Goal: Task Accomplishment & Management: Use online tool/utility

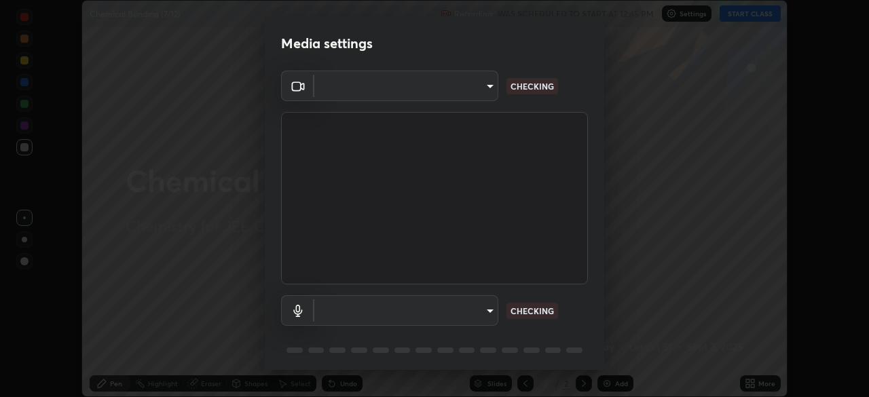
scroll to position [397, 868]
type input "f7d245abf0684c24fcfca86869c925f05e5e90ab47e824b3f573f0e27bb25b40"
click at [468, 310] on body "Erase all Chemical Bonding (7/12) Recording WAS SCHEDULED TO START AT 12:45 PM …" at bounding box center [434, 198] width 869 height 397
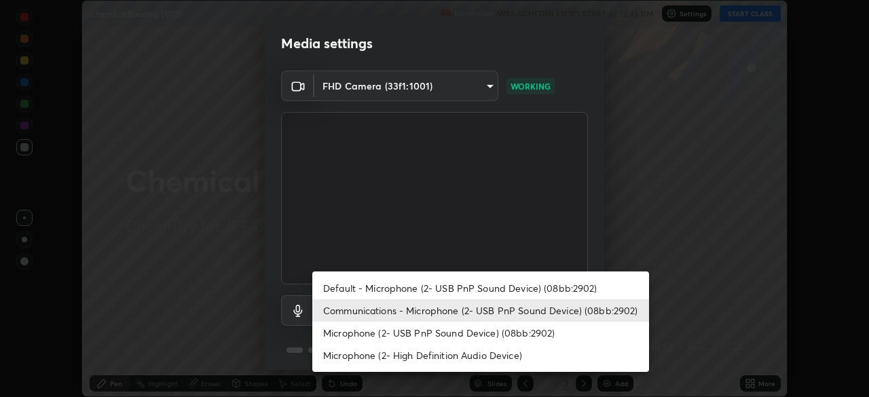
click at [468, 288] on li "Default - Microphone (2- USB PnP Sound Device) (08bb:2902)" at bounding box center [480, 288] width 337 height 22
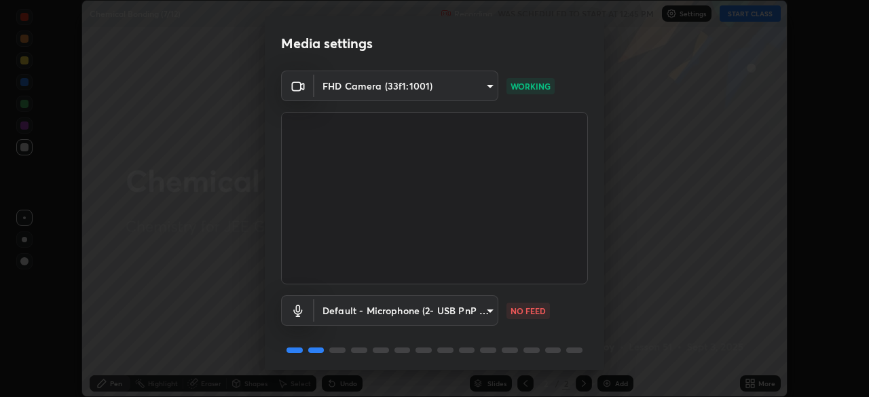
click at [468, 310] on body "Erase all Chemical Bonding (7/12) Recording WAS SCHEDULED TO START AT 12:45 PM …" at bounding box center [434, 198] width 869 height 397
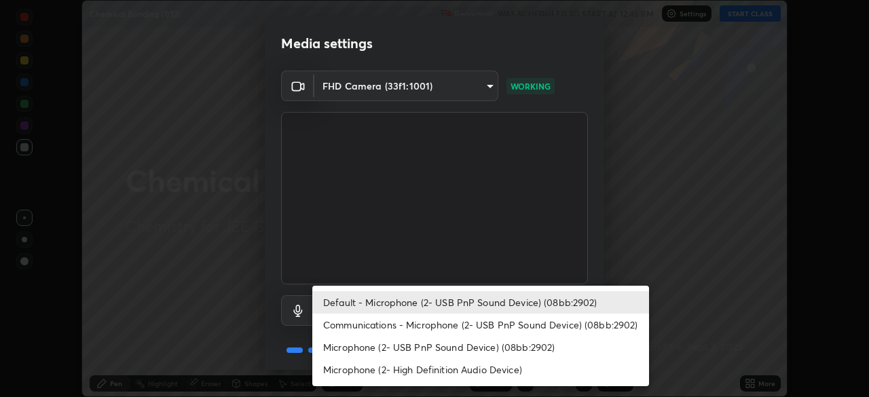
click at [469, 326] on li "Communications - Microphone (2- USB PnP Sound Device) (08bb:2902)" at bounding box center [480, 325] width 337 height 22
type input "communications"
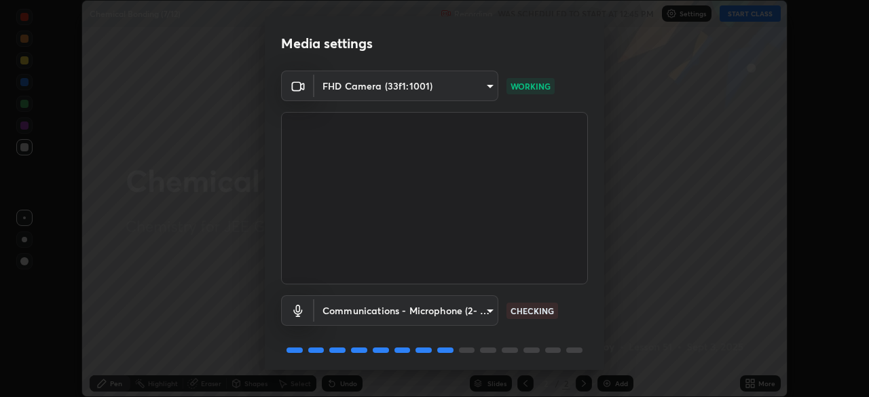
scroll to position [48, 0]
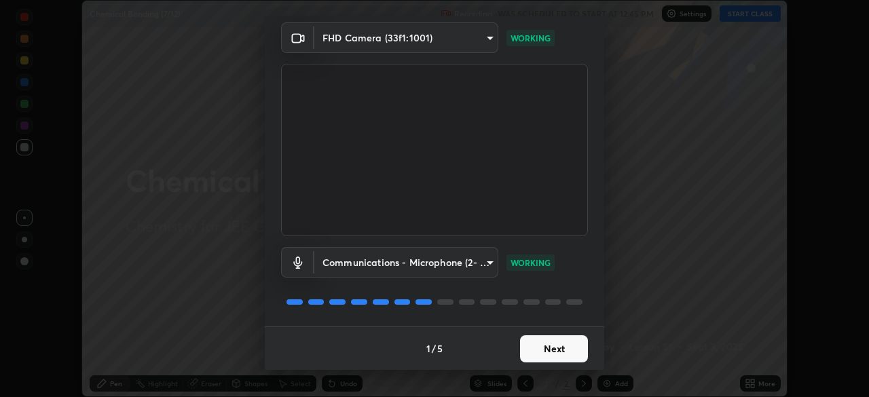
click at [541, 354] on button "Next" at bounding box center [554, 348] width 68 height 27
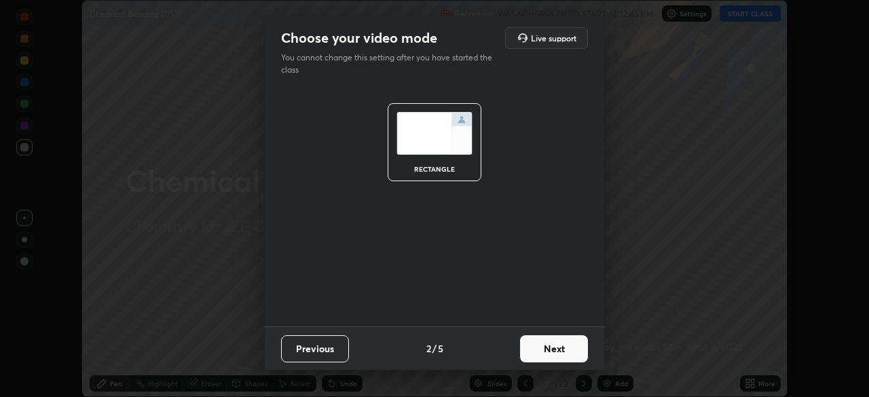
click at [543, 352] on button "Next" at bounding box center [554, 348] width 68 height 27
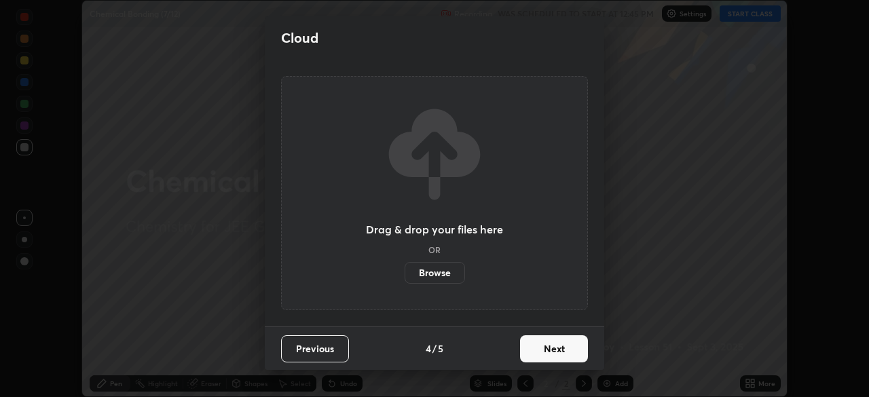
click at [543, 348] on button "Next" at bounding box center [554, 348] width 68 height 27
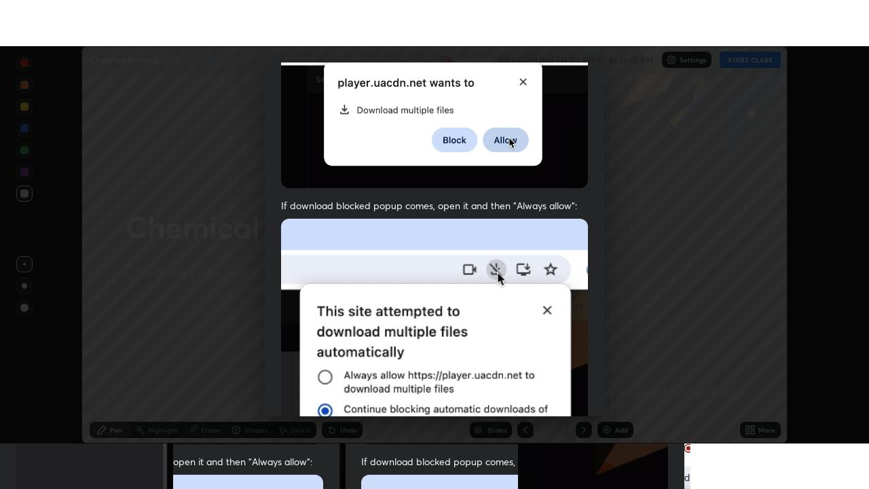
scroll to position [325, 0]
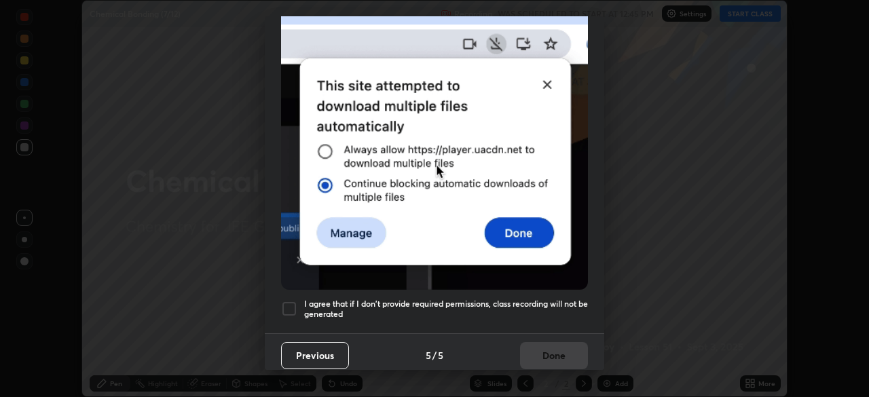
click at [290, 301] on div at bounding box center [289, 309] width 16 height 16
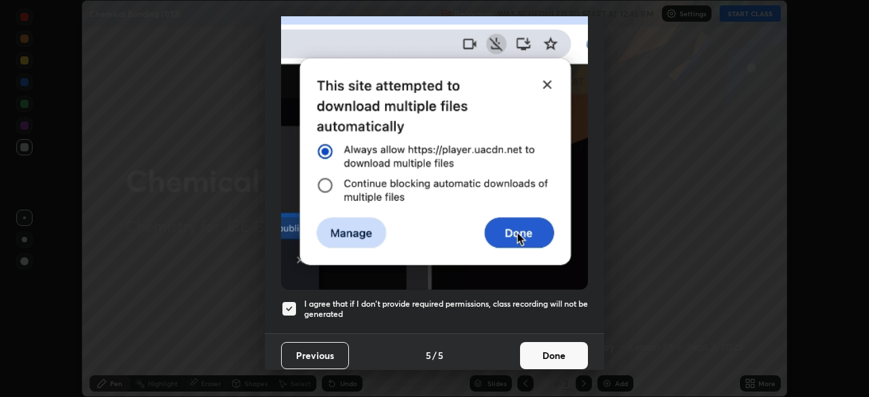
click at [535, 347] on button "Done" at bounding box center [554, 355] width 68 height 27
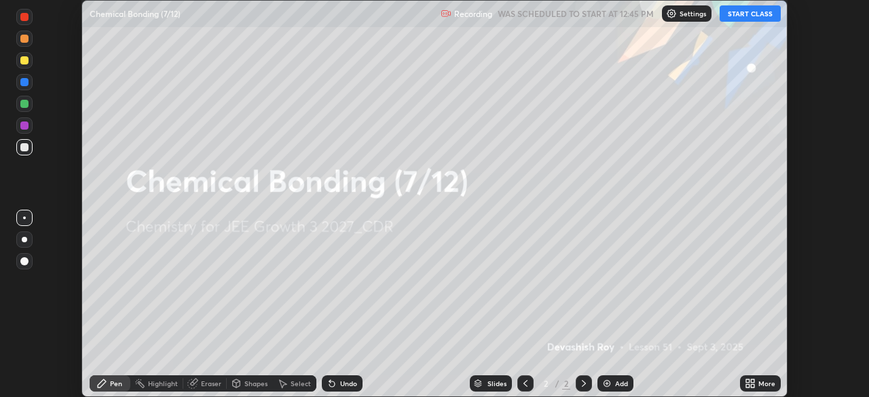
click at [746, 6] on button "START CLASS" at bounding box center [750, 13] width 61 height 16
click at [759, 386] on div "More" at bounding box center [766, 383] width 17 height 7
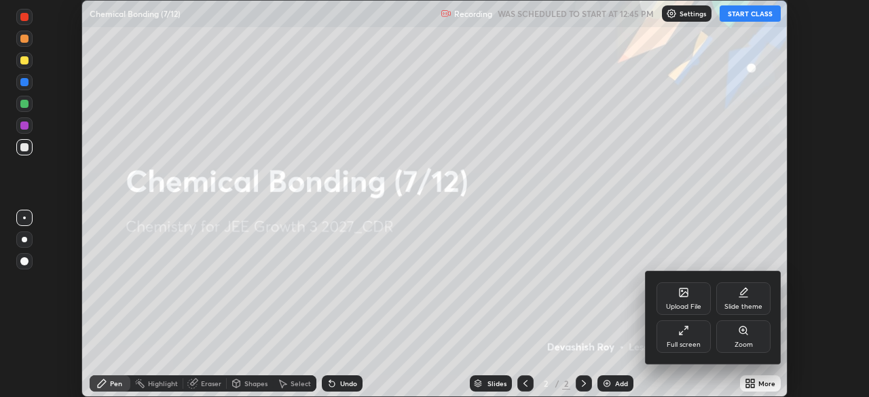
click at [685, 334] on icon at bounding box center [683, 330] width 11 height 11
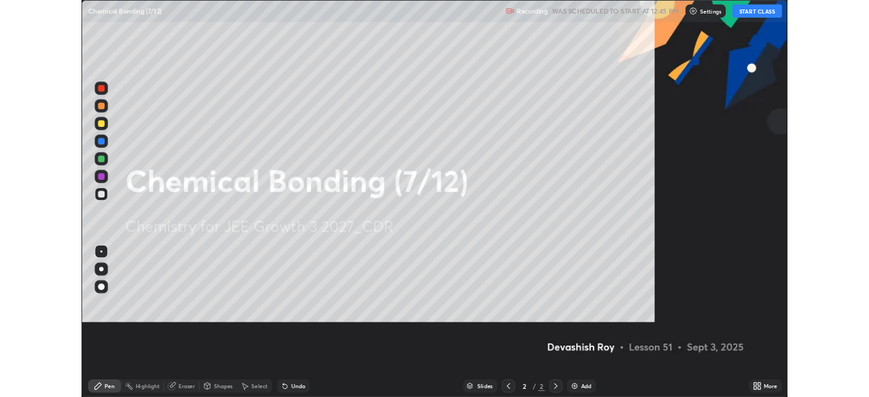
scroll to position [489, 869]
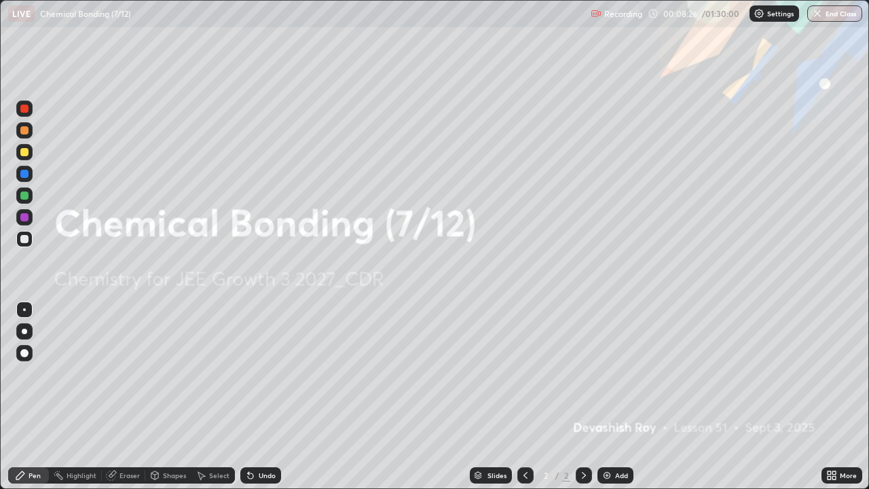
click at [623, 397] on div "Add" at bounding box center [621, 475] width 13 height 7
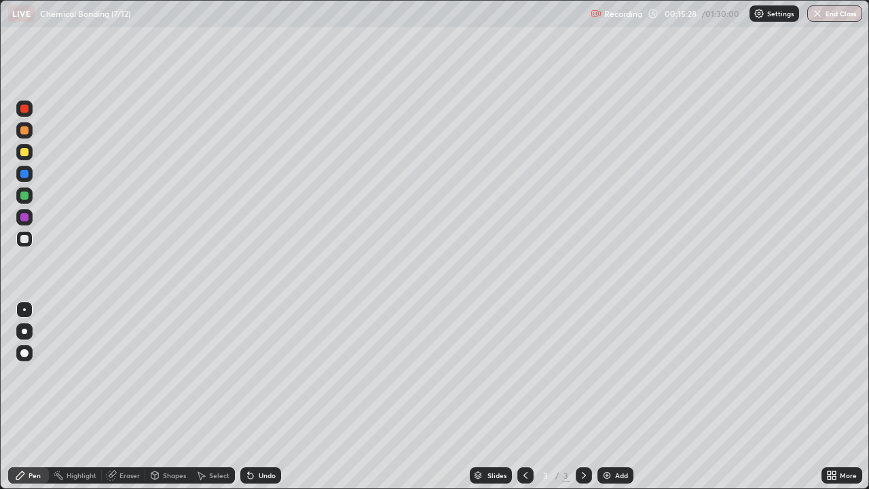
click at [165, 397] on div "Shapes" at bounding box center [174, 475] width 23 height 7
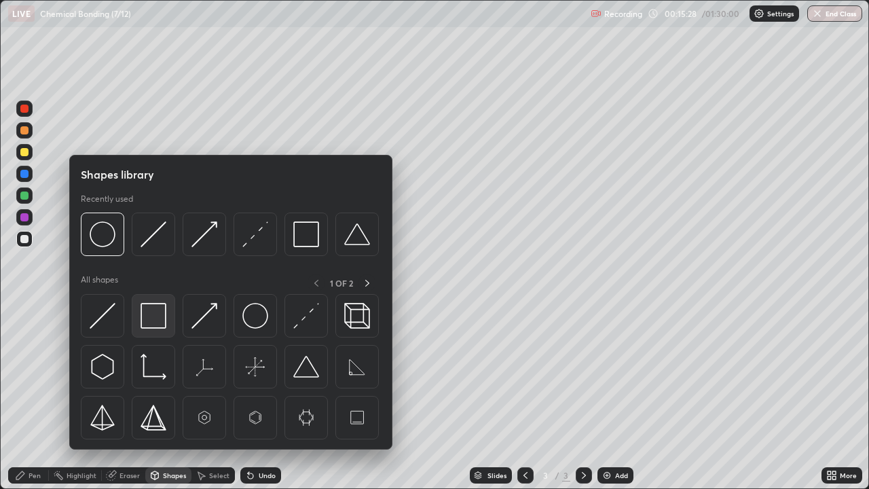
click at [151, 322] on img at bounding box center [154, 316] width 26 height 26
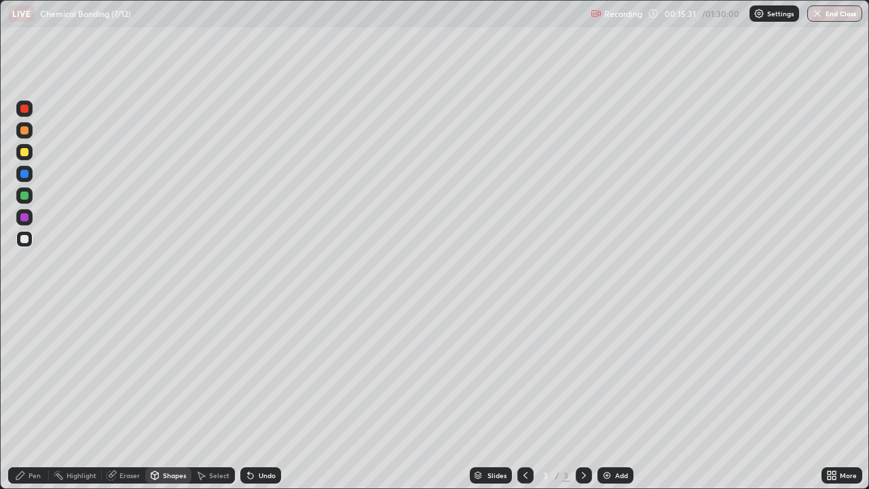
click at [179, 397] on div "Shapes" at bounding box center [168, 475] width 46 height 16
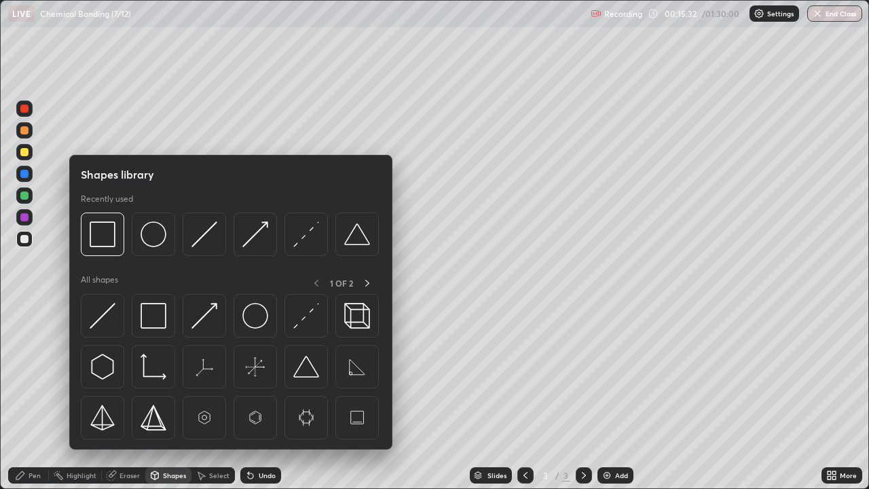
click at [109, 325] on img at bounding box center [103, 316] width 26 height 26
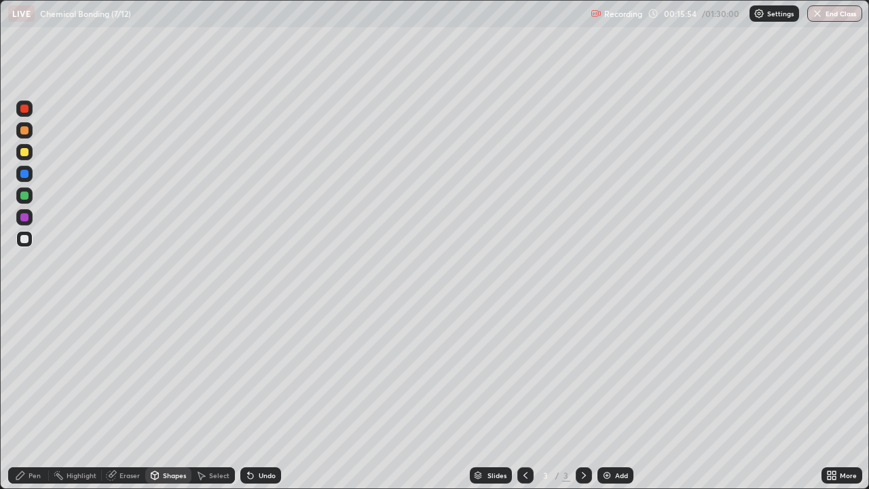
click at [28, 397] on div "Pen" at bounding box center [28, 475] width 41 height 16
click at [25, 155] on div at bounding box center [24, 152] width 8 height 8
click at [255, 397] on div "Undo" at bounding box center [260, 475] width 41 height 16
click at [25, 239] on div at bounding box center [24, 239] width 8 height 8
click at [219, 397] on div "Select" at bounding box center [219, 475] width 20 height 7
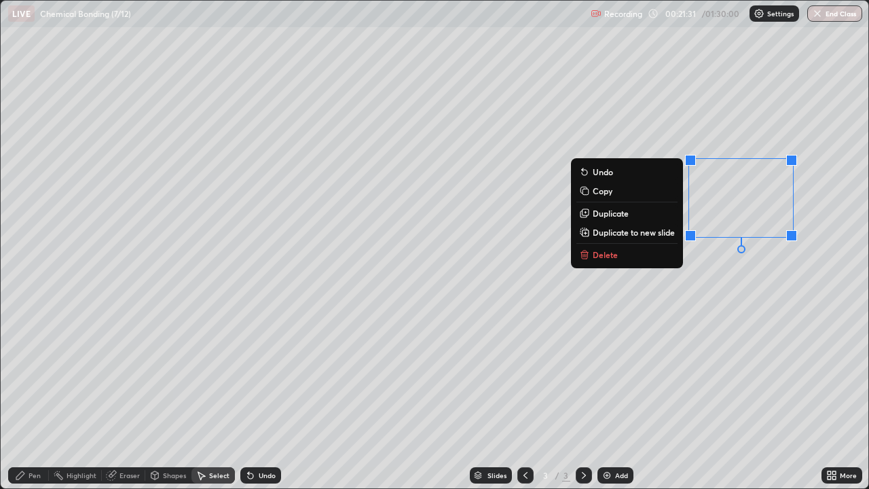
click at [643, 257] on button "Delete" at bounding box center [626, 254] width 101 height 16
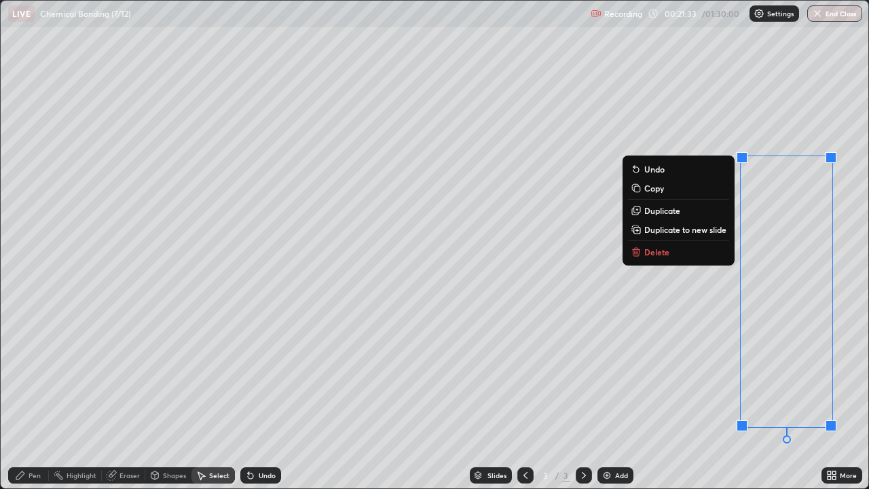
click at [695, 246] on button "Delete" at bounding box center [678, 252] width 101 height 16
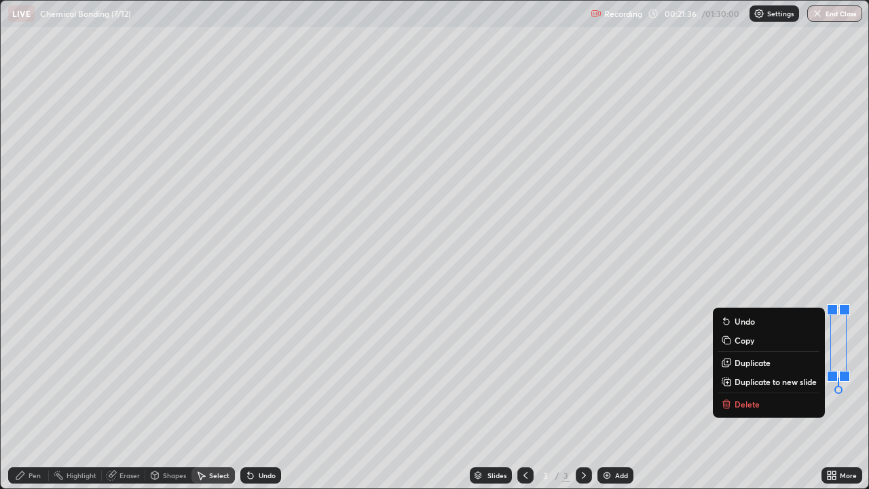
click at [747, 397] on p "Delete" at bounding box center [747, 404] width 25 height 11
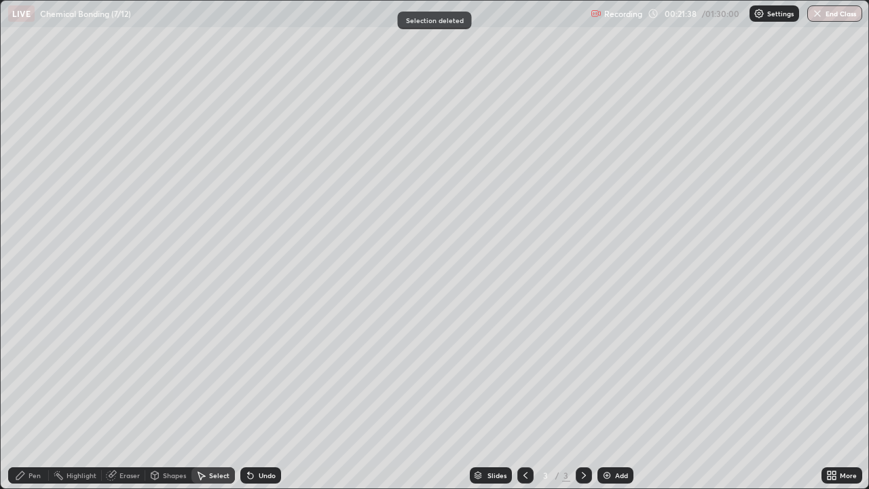
click at [41, 397] on div "Pen" at bounding box center [28, 475] width 41 height 16
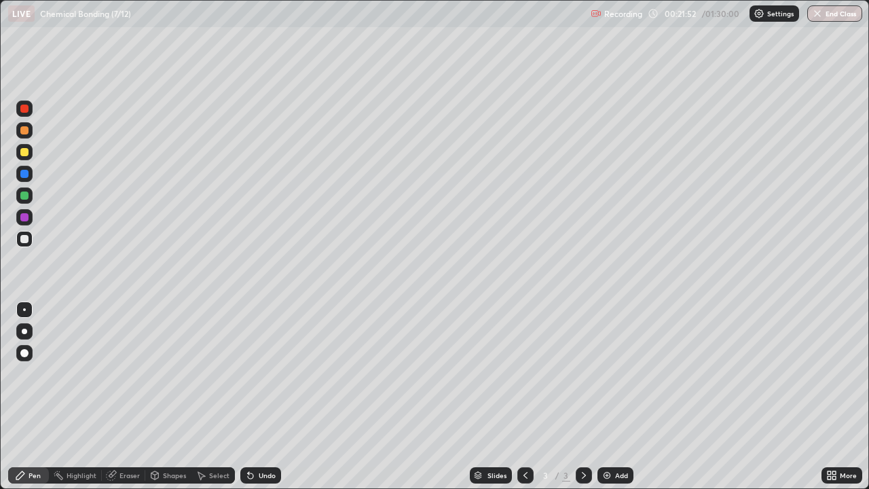
click at [621, 397] on div "Add" at bounding box center [621, 475] width 13 height 7
click at [26, 153] on div at bounding box center [24, 152] width 8 height 8
click at [29, 240] on div at bounding box center [24, 239] width 16 height 16
click at [165, 397] on div "Shapes" at bounding box center [174, 475] width 23 height 7
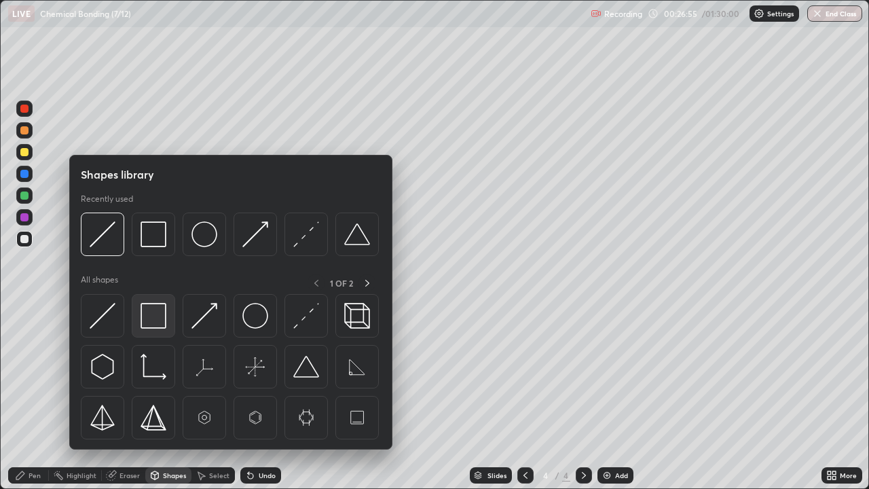
click at [145, 321] on img at bounding box center [154, 316] width 26 height 26
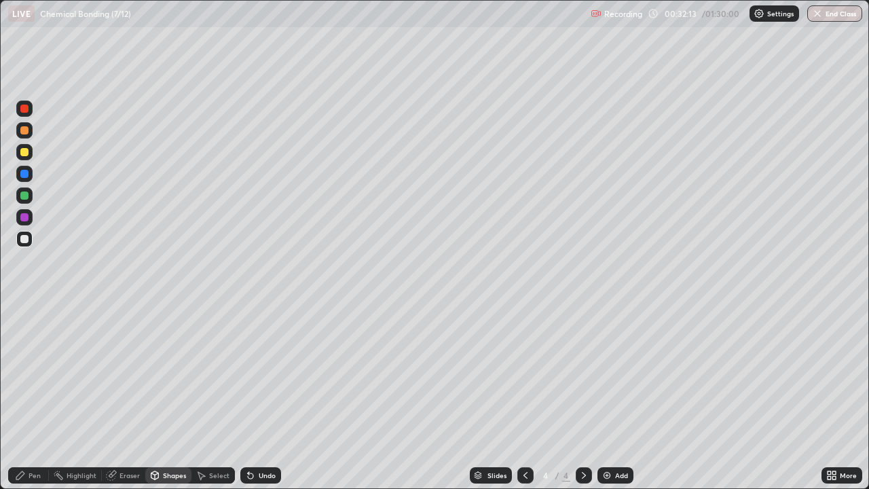
click at [830, 7] on button "End Class" at bounding box center [834, 13] width 55 height 16
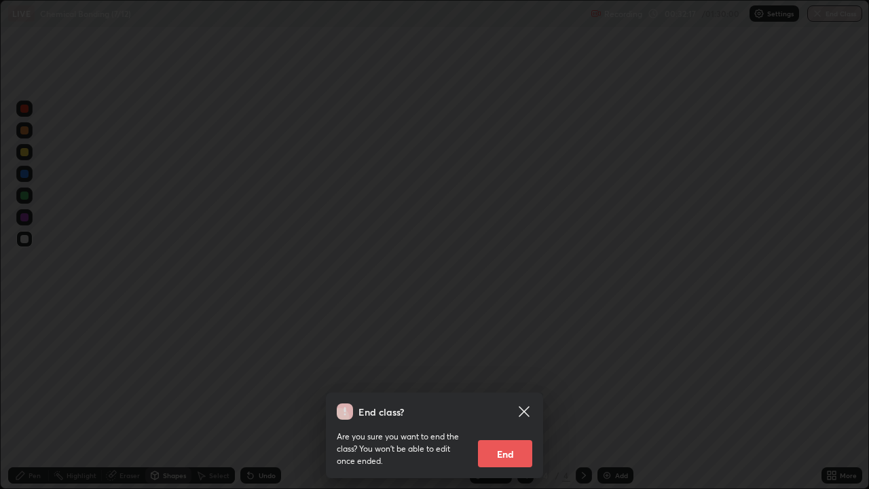
click at [519, 397] on icon at bounding box center [524, 411] width 16 height 16
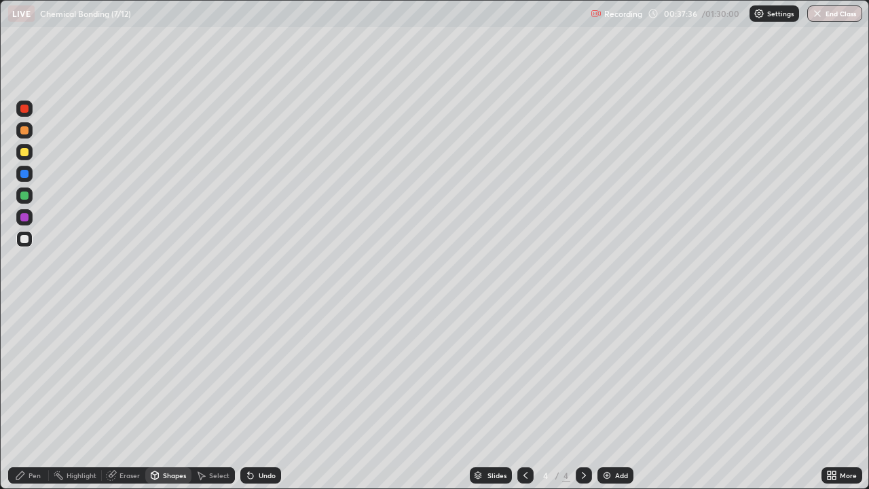
click at [172, 397] on div "Shapes" at bounding box center [174, 475] width 23 height 7
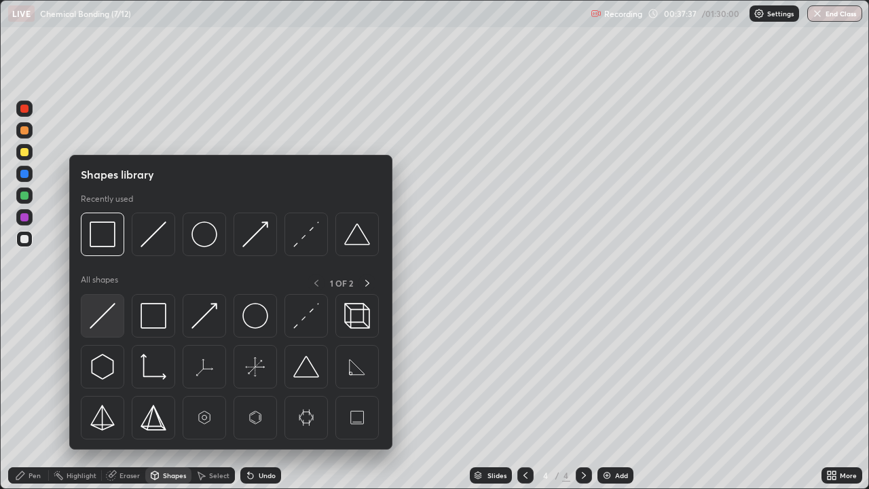
click at [100, 324] on img at bounding box center [103, 316] width 26 height 26
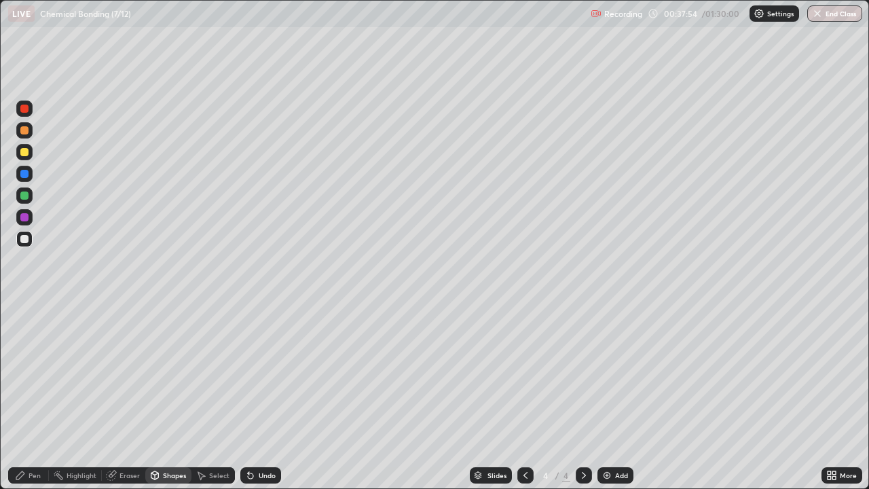
click at [175, 397] on div "Shapes" at bounding box center [174, 475] width 23 height 7
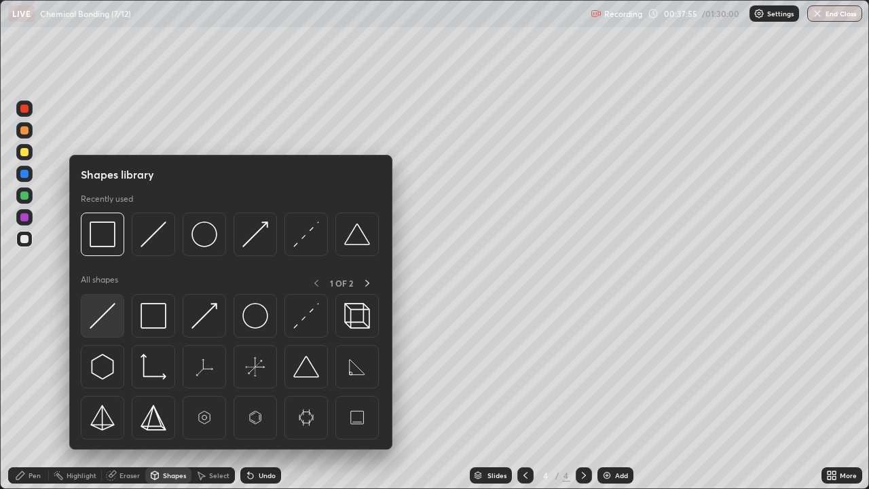
click at [108, 319] on img at bounding box center [103, 316] width 26 height 26
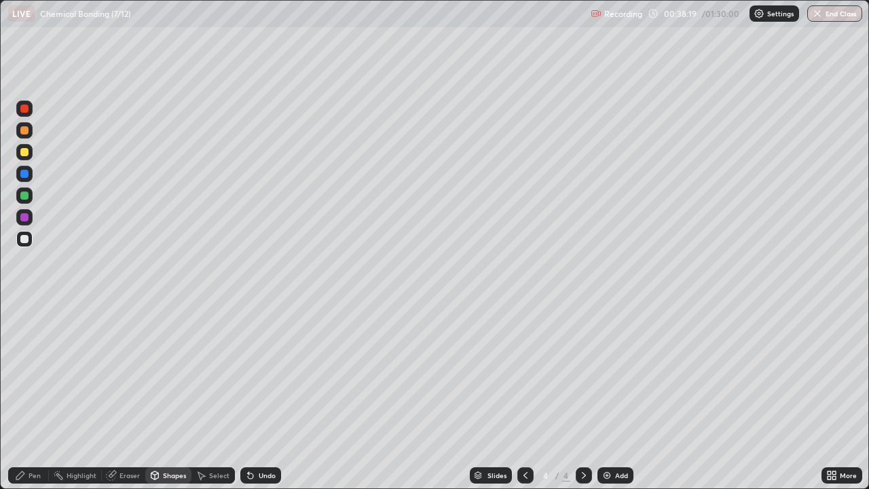
click at [260, 397] on div "Undo" at bounding box center [267, 475] width 17 height 7
click at [37, 397] on div "Pen" at bounding box center [28, 475] width 41 height 16
click at [26, 158] on div at bounding box center [24, 152] width 16 height 16
click at [259, 397] on div "Undo" at bounding box center [267, 475] width 17 height 7
click at [22, 397] on icon at bounding box center [20, 475] width 11 height 11
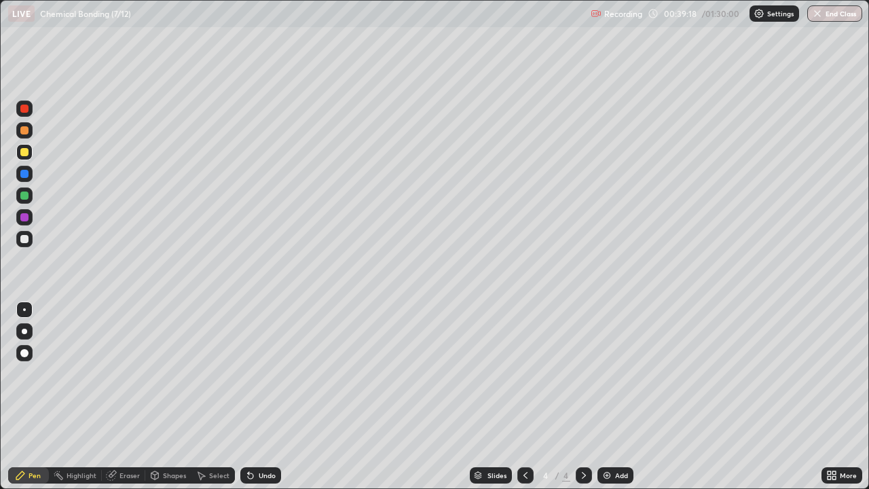
click at [26, 233] on div at bounding box center [24, 239] width 16 height 16
click at [259, 397] on div "Undo" at bounding box center [267, 475] width 17 height 7
click at [261, 397] on div "Undo" at bounding box center [267, 475] width 17 height 7
click at [607, 397] on img at bounding box center [607, 475] width 11 height 11
click at [25, 152] on div at bounding box center [24, 152] width 8 height 8
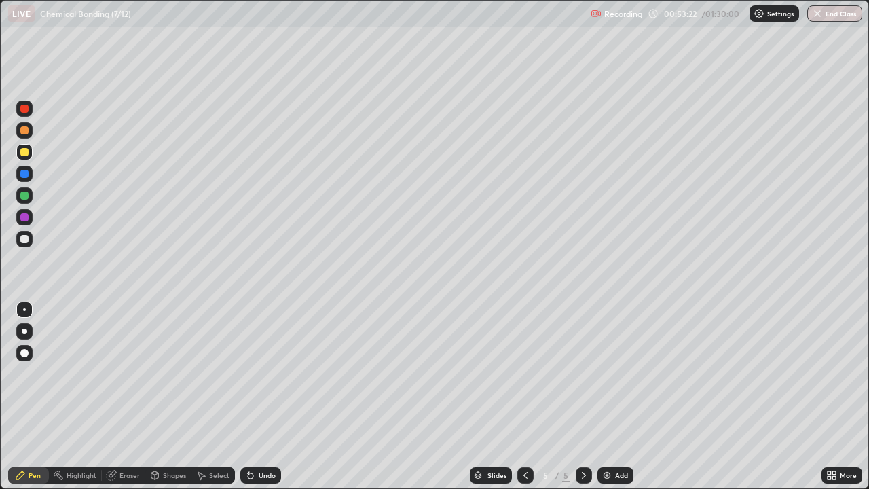
click at [25, 239] on div at bounding box center [24, 239] width 8 height 8
click at [26, 155] on div at bounding box center [24, 152] width 8 height 8
click at [264, 397] on div "Undo" at bounding box center [267, 475] width 17 height 7
click at [263, 397] on div "Undo" at bounding box center [267, 475] width 17 height 7
click at [265, 397] on div "Undo" at bounding box center [267, 475] width 17 height 7
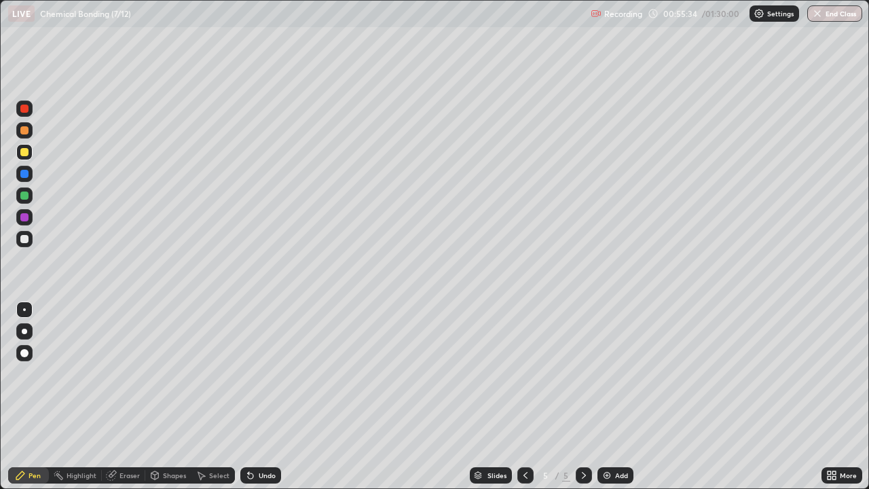
click at [265, 397] on div "Undo" at bounding box center [267, 475] width 17 height 7
click at [530, 397] on div at bounding box center [525, 475] width 16 height 16
click at [524, 397] on icon at bounding box center [525, 475] width 4 height 7
click at [582, 397] on icon at bounding box center [583, 475] width 11 height 11
click at [590, 397] on div at bounding box center [584, 475] width 16 height 27
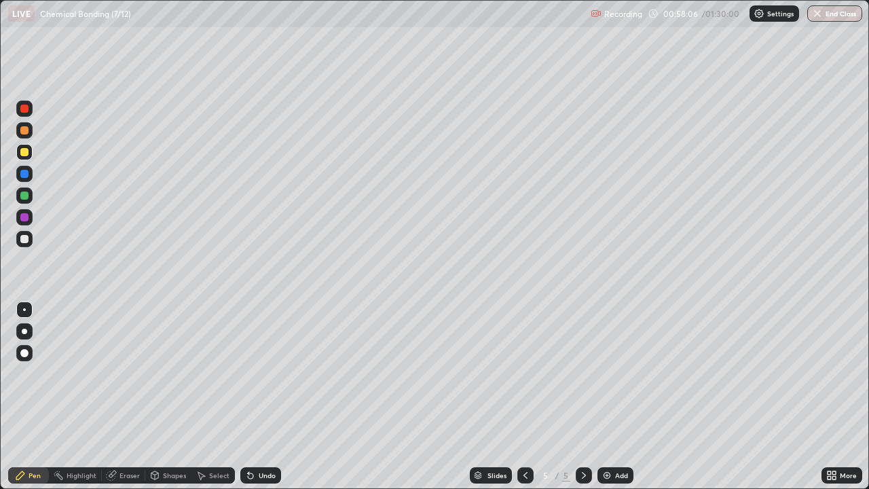
click at [164, 397] on div "Shapes" at bounding box center [174, 475] width 23 height 7
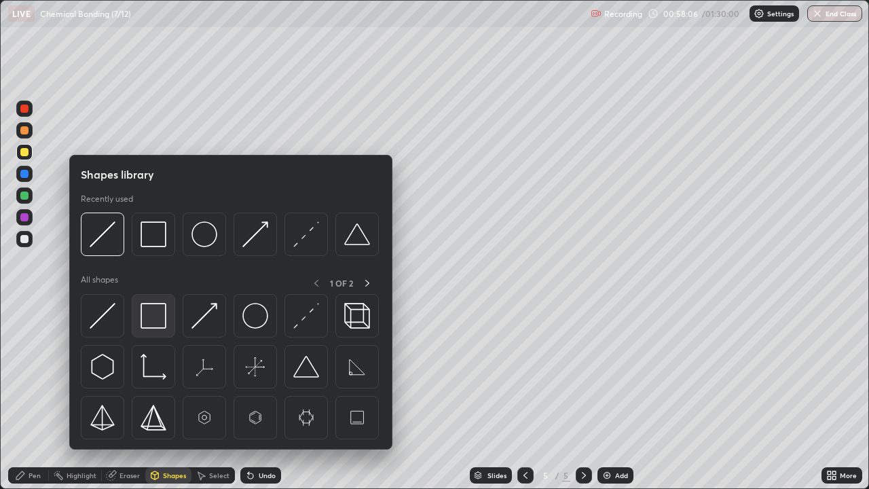
click at [139, 326] on div at bounding box center [153, 315] width 43 height 43
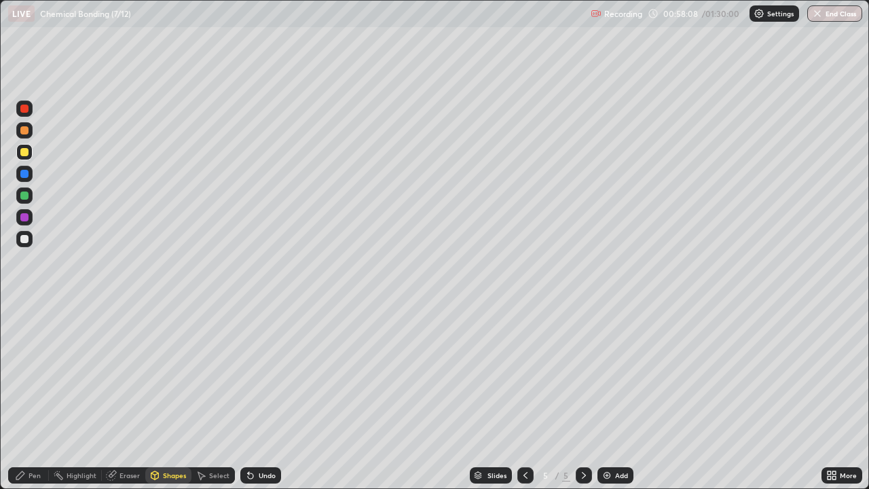
click at [264, 397] on div "Undo" at bounding box center [260, 475] width 41 height 16
click at [25, 239] on div at bounding box center [24, 239] width 8 height 8
click at [177, 397] on div "Shapes" at bounding box center [168, 475] width 46 height 16
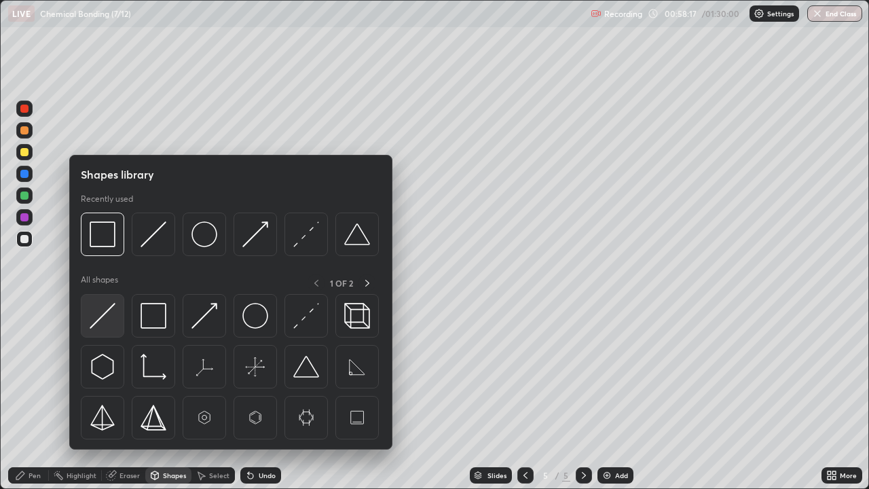
click at [109, 327] on img at bounding box center [103, 316] width 26 height 26
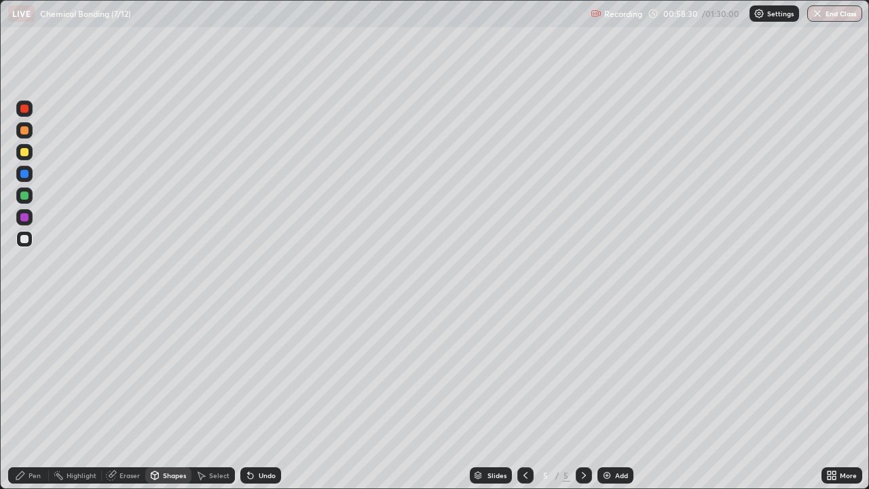
click at [255, 397] on div "Undo" at bounding box center [260, 475] width 41 height 16
click at [35, 397] on div "Pen" at bounding box center [28, 475] width 41 height 16
click at [616, 397] on div "Add" at bounding box center [621, 475] width 13 height 7
click at [257, 397] on div "Undo" at bounding box center [260, 475] width 41 height 16
click at [166, 397] on div "Shapes" at bounding box center [174, 475] width 23 height 7
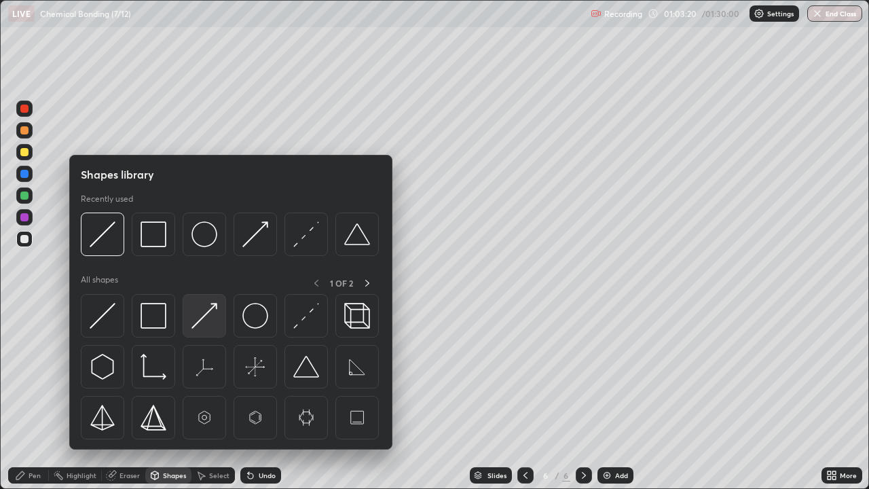
click at [202, 322] on img at bounding box center [204, 316] width 26 height 26
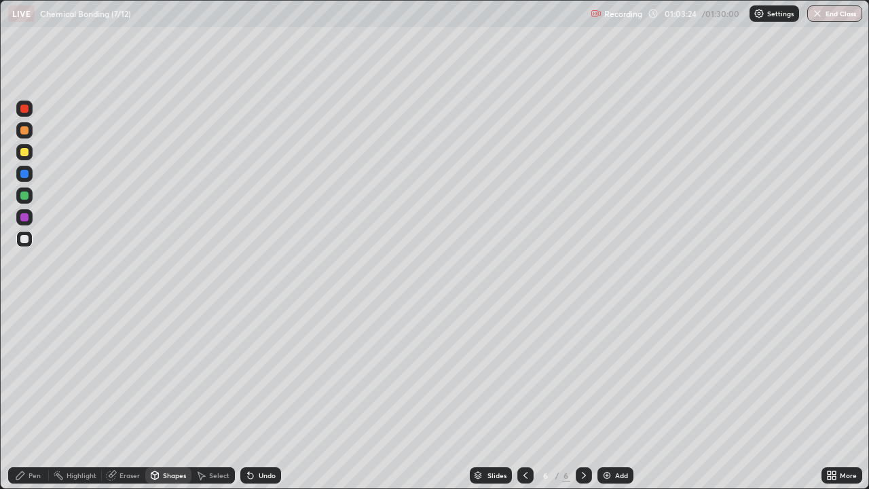
click at [252, 397] on div "Undo" at bounding box center [260, 475] width 41 height 16
click at [34, 397] on div "Pen" at bounding box center [35, 475] width 12 height 7
click at [524, 397] on icon at bounding box center [525, 475] width 11 height 11
click at [26, 160] on div at bounding box center [24, 152] width 16 height 16
click at [261, 397] on div "Undo" at bounding box center [267, 475] width 17 height 7
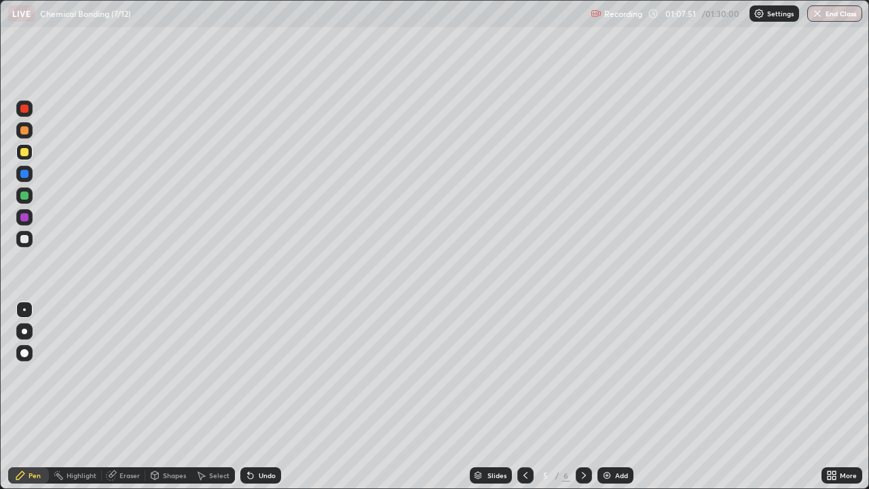
click at [259, 397] on div "Undo" at bounding box center [267, 475] width 17 height 7
click at [251, 397] on icon at bounding box center [250, 475] width 11 height 11
click at [248, 397] on icon at bounding box center [250, 475] width 5 height 5
click at [29, 245] on div at bounding box center [24, 239] width 16 height 16
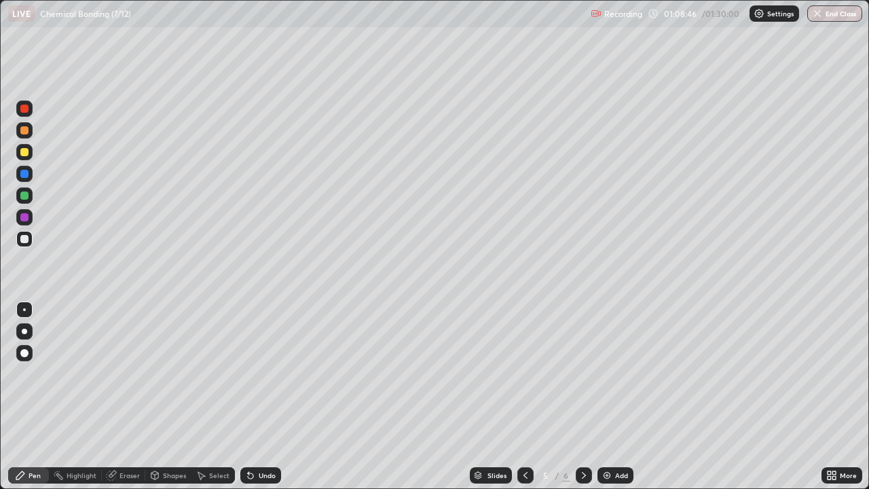
click at [256, 397] on div "Undo" at bounding box center [260, 475] width 41 height 16
click at [253, 397] on icon at bounding box center [250, 475] width 11 height 11
click at [250, 397] on icon at bounding box center [250, 475] width 5 height 5
click at [248, 397] on icon at bounding box center [250, 475] width 5 height 5
click at [265, 397] on div "Undo" at bounding box center [267, 475] width 17 height 7
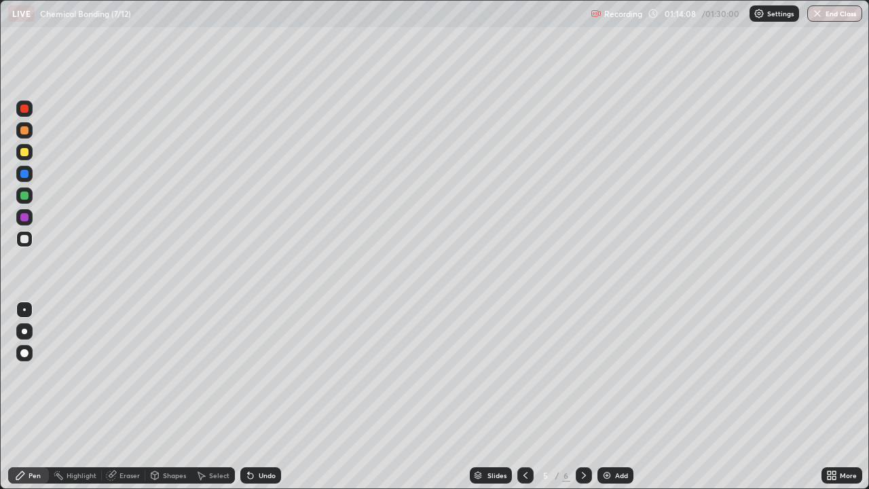
click at [256, 397] on div "Undo" at bounding box center [260, 475] width 41 height 16
click at [248, 397] on icon at bounding box center [250, 475] width 5 height 5
click at [259, 397] on div "Undo" at bounding box center [267, 475] width 17 height 7
click at [260, 397] on div "Undo" at bounding box center [260, 475] width 41 height 16
click at [259, 397] on div "Undo" at bounding box center [260, 475] width 41 height 16
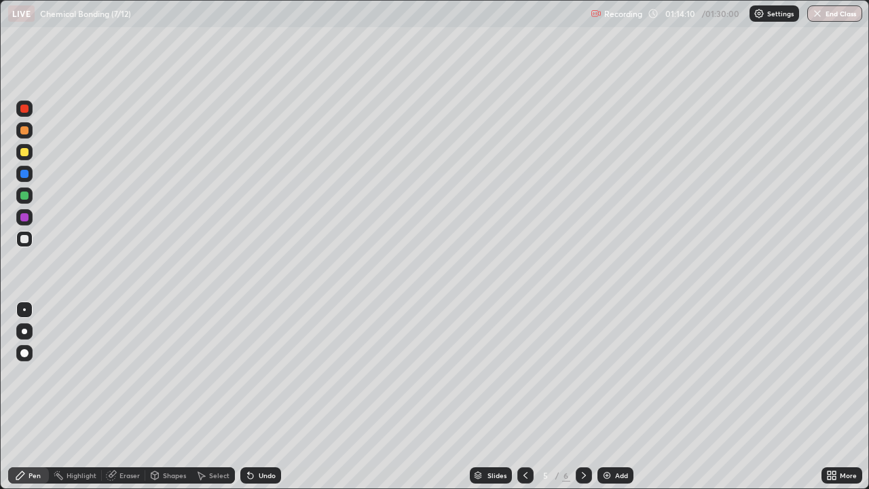
click at [261, 397] on div "Undo" at bounding box center [260, 475] width 41 height 16
click at [153, 397] on icon at bounding box center [154, 475] width 7 height 8
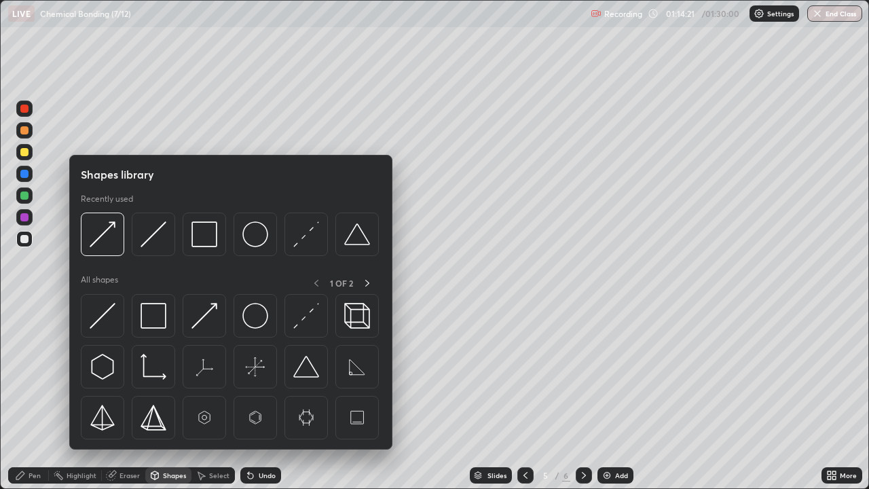
click at [126, 397] on div "Eraser" at bounding box center [129, 475] width 20 height 7
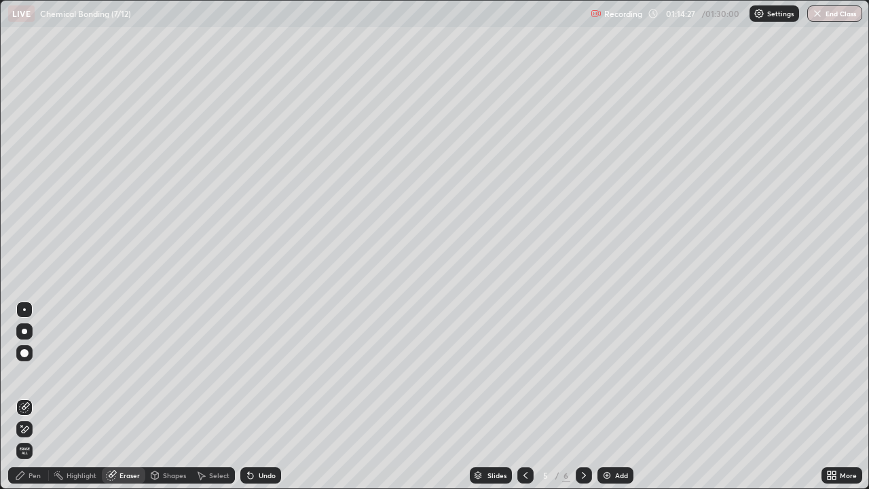
click at [261, 397] on div "Undo" at bounding box center [260, 475] width 41 height 16
click at [218, 397] on div "Select" at bounding box center [219, 475] width 20 height 7
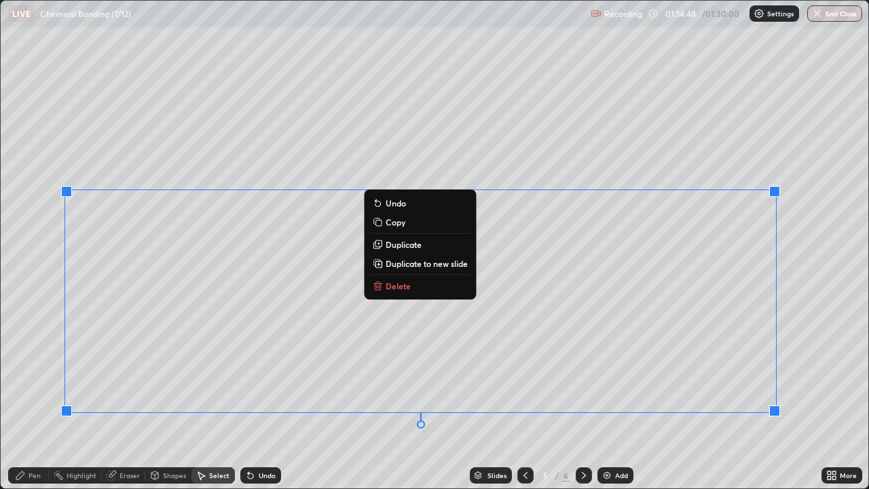
click at [636, 397] on div "0 ° Undo Copy Duplicate Duplicate to new slide Delete" at bounding box center [435, 244] width 868 height 487
click at [593, 397] on div "0 ° Undo Copy Duplicate Duplicate to new slide Delete" at bounding box center [435, 244] width 868 height 487
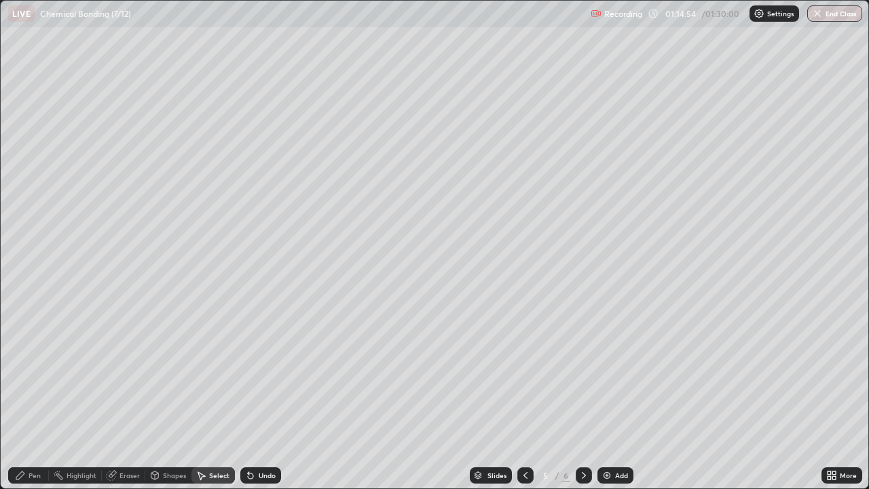
click at [38, 397] on div "Pen" at bounding box center [35, 475] width 12 height 7
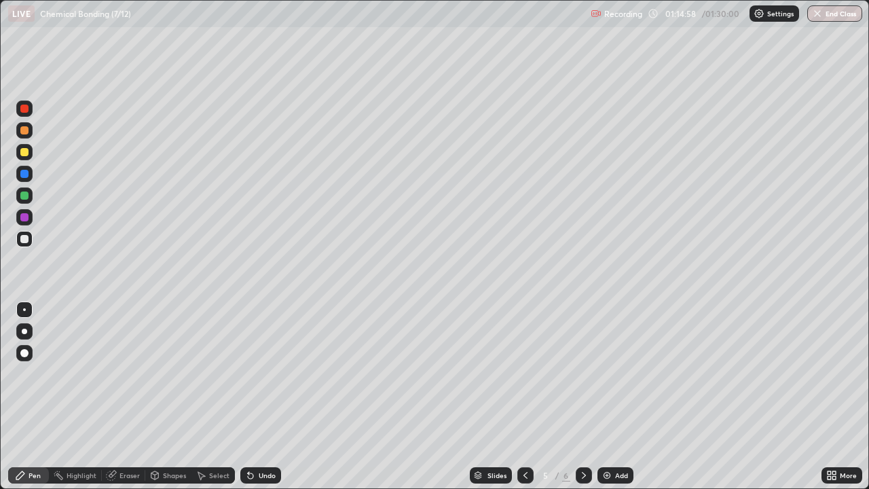
click at [128, 397] on div "Eraser" at bounding box center [129, 475] width 20 height 7
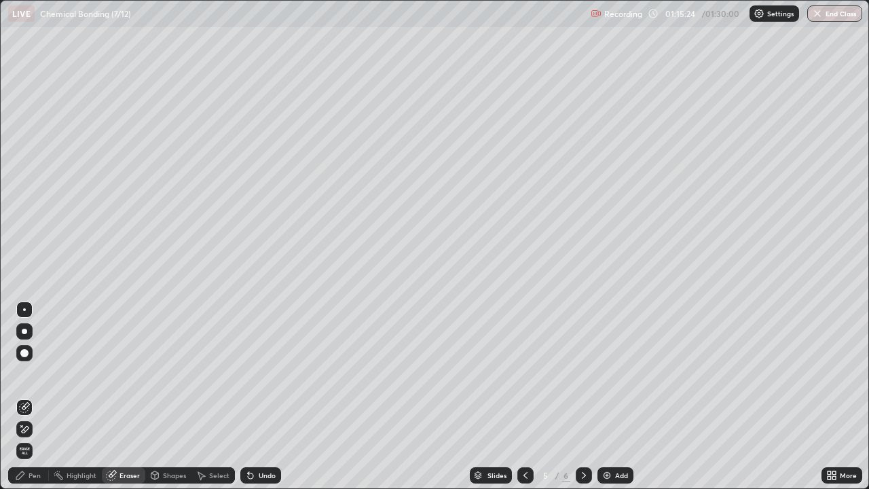
click at [36, 397] on div "Pen" at bounding box center [28, 475] width 41 height 16
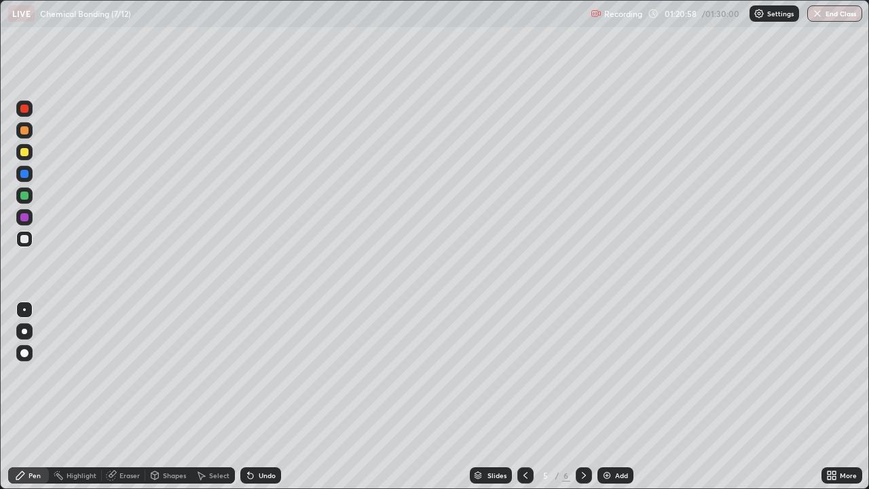
click at [583, 397] on icon at bounding box center [583, 475] width 11 height 11
click at [167, 397] on div "Shapes" at bounding box center [168, 475] width 46 height 16
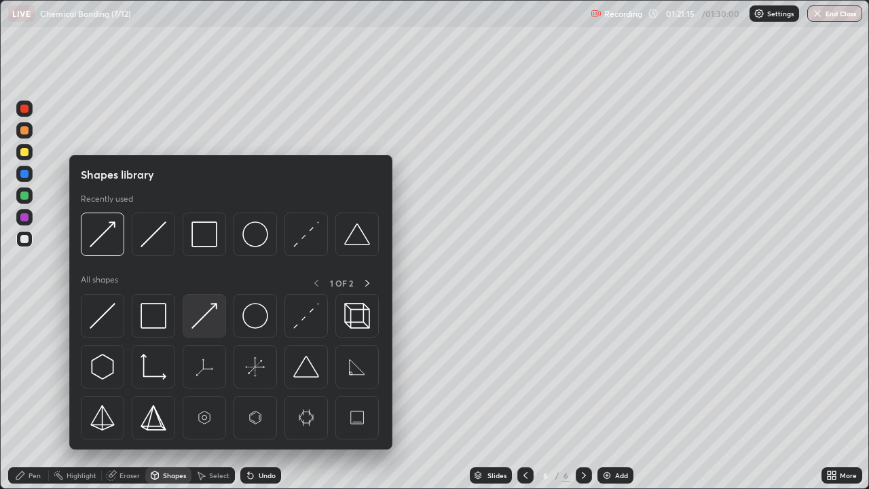
click at [200, 322] on img at bounding box center [204, 316] width 26 height 26
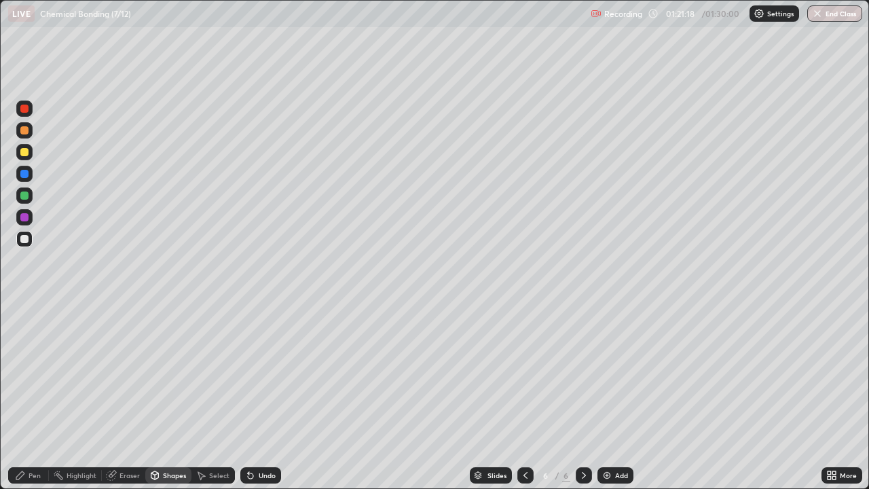
click at [268, 397] on div "Undo" at bounding box center [267, 475] width 17 height 7
click at [276, 397] on div "Undo" at bounding box center [260, 475] width 41 height 16
click at [43, 397] on div "Pen" at bounding box center [28, 475] width 41 height 16
click at [223, 397] on div "Select" at bounding box center [219, 475] width 20 height 7
click at [274, 397] on div "Undo" at bounding box center [260, 475] width 41 height 16
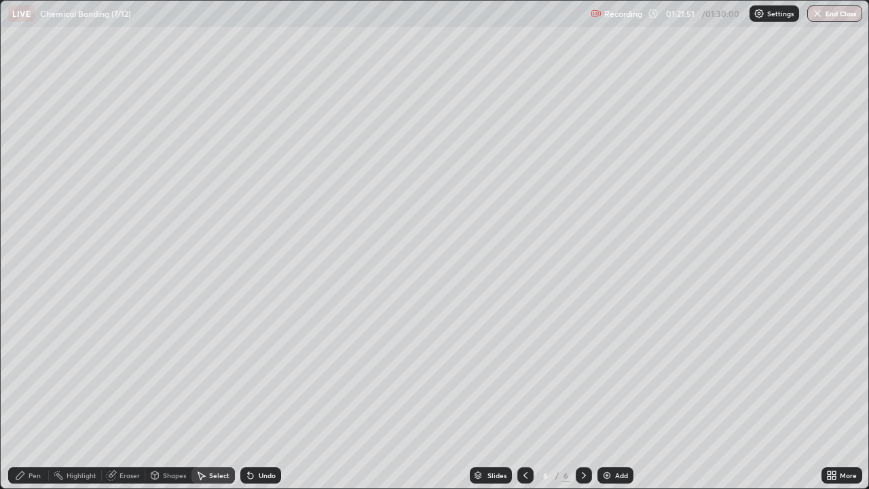
click at [24, 397] on icon at bounding box center [20, 475] width 11 height 11
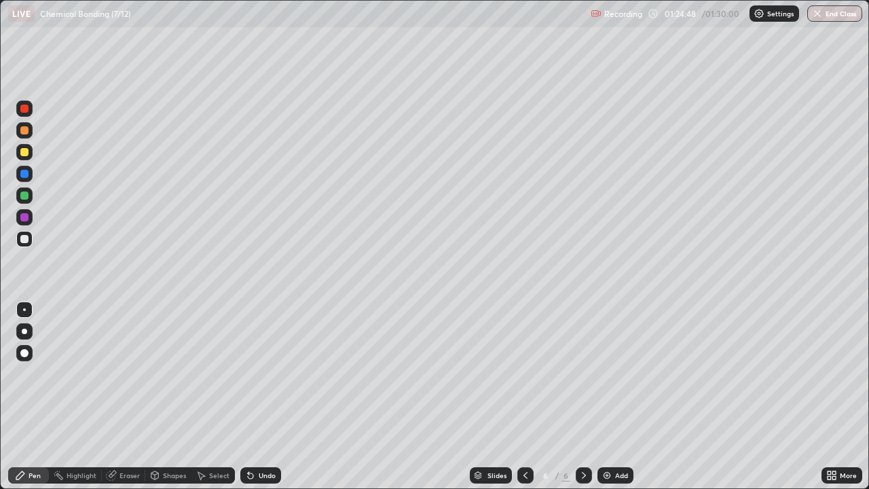
click at [611, 397] on div "Add" at bounding box center [615, 475] width 36 height 16
click at [169, 397] on div "Shapes" at bounding box center [174, 475] width 23 height 7
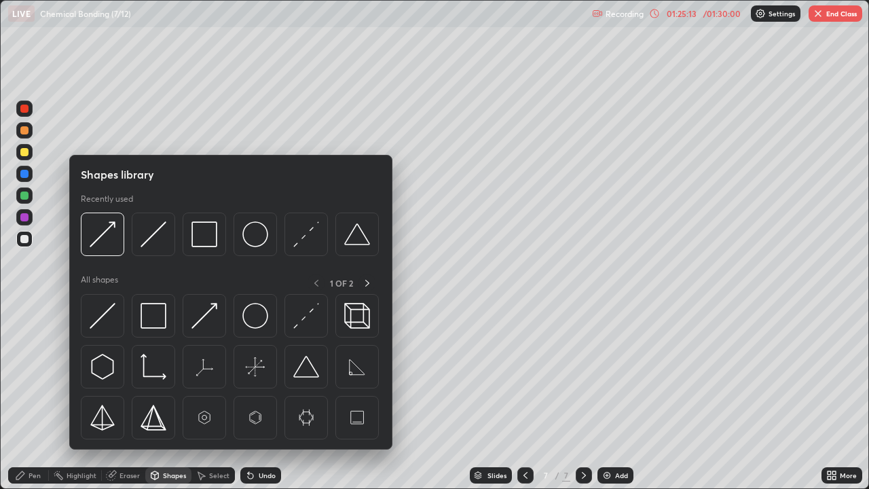
click at [205, 325] on img at bounding box center [204, 316] width 26 height 26
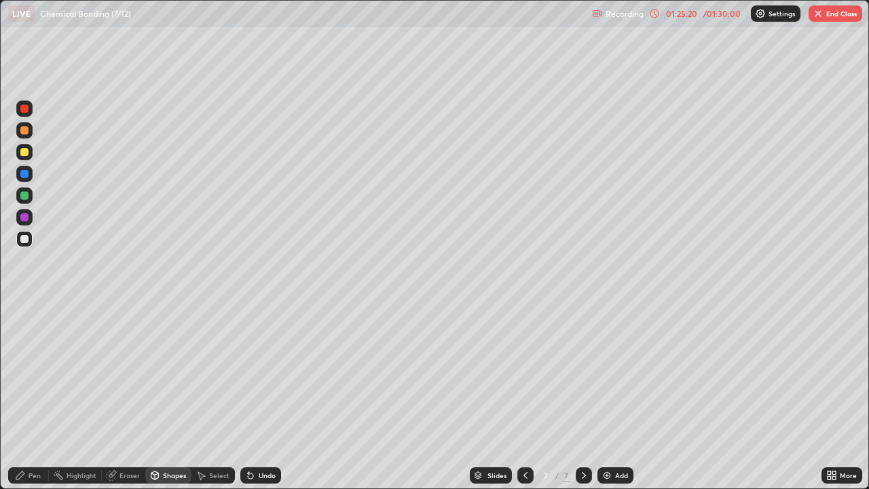
click at [260, 397] on div "Undo" at bounding box center [267, 475] width 17 height 7
click at [213, 397] on div "Select" at bounding box center [219, 475] width 20 height 7
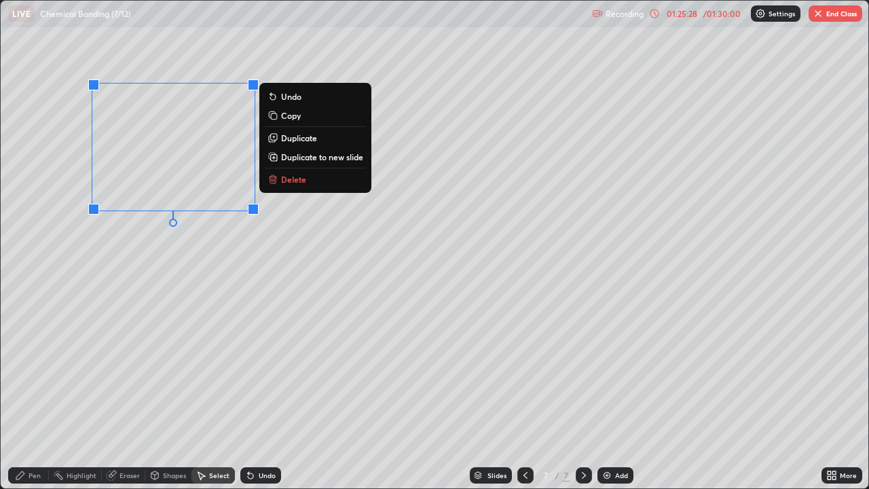
click at [296, 137] on p "Duplicate" at bounding box center [299, 137] width 36 height 11
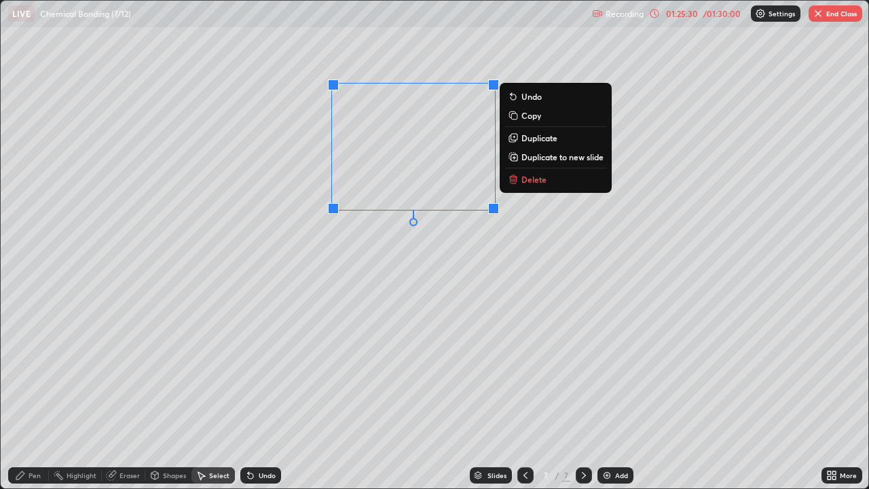
click at [533, 139] on p "Duplicate" at bounding box center [539, 137] width 36 height 11
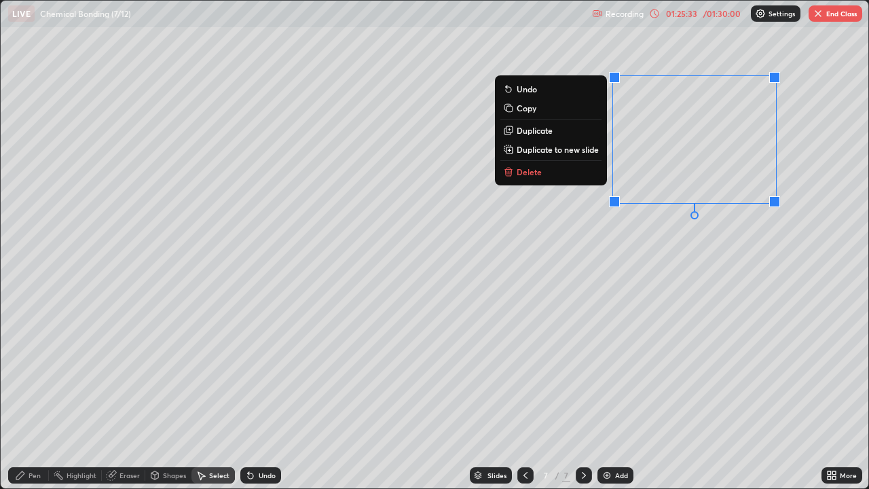
click at [536, 133] on p "Duplicate" at bounding box center [535, 130] width 36 height 11
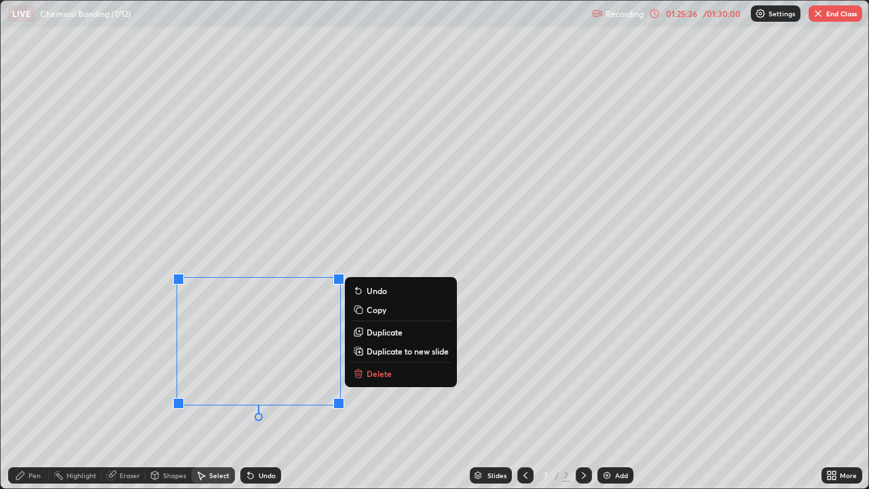
click at [390, 334] on p "Duplicate" at bounding box center [385, 332] width 36 height 11
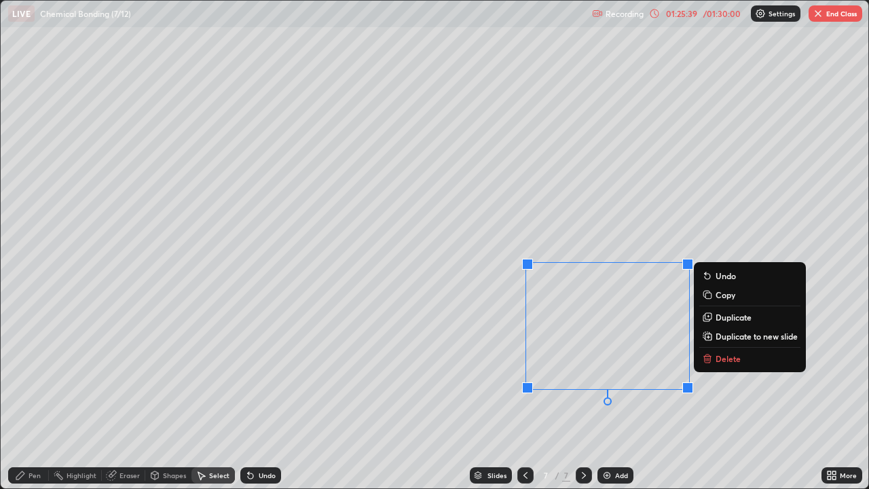
click at [449, 351] on div "0 ° Undo Copy Duplicate Duplicate to new slide Delete" at bounding box center [435, 244] width 868 height 487
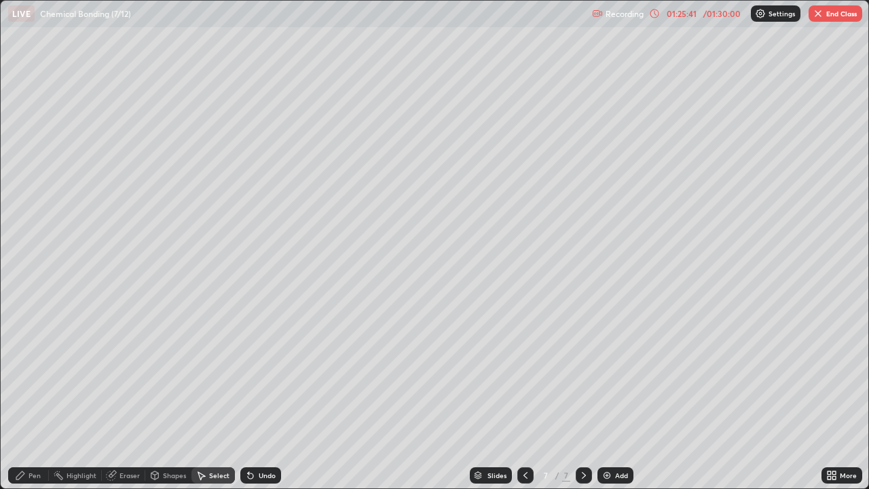
click at [834, 397] on icon at bounding box center [833, 477] width 3 height 3
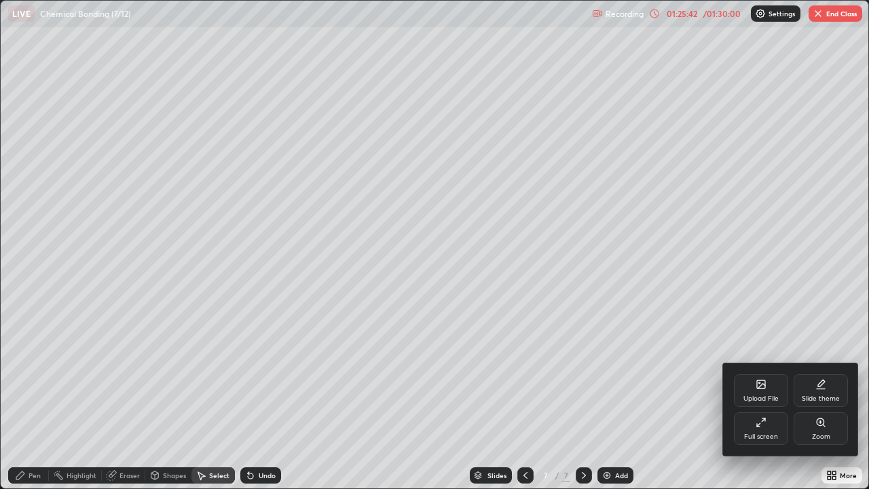
click at [758, 397] on div "Full screen" at bounding box center [761, 436] width 34 height 7
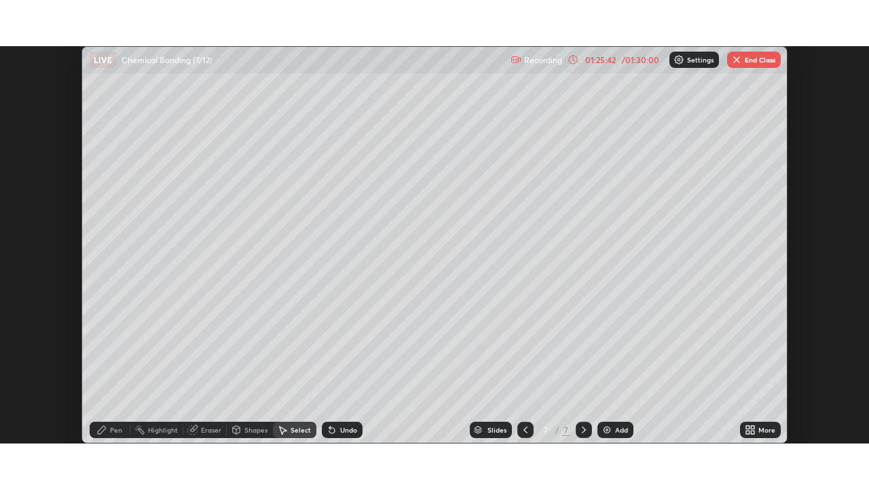
scroll to position [67497, 67025]
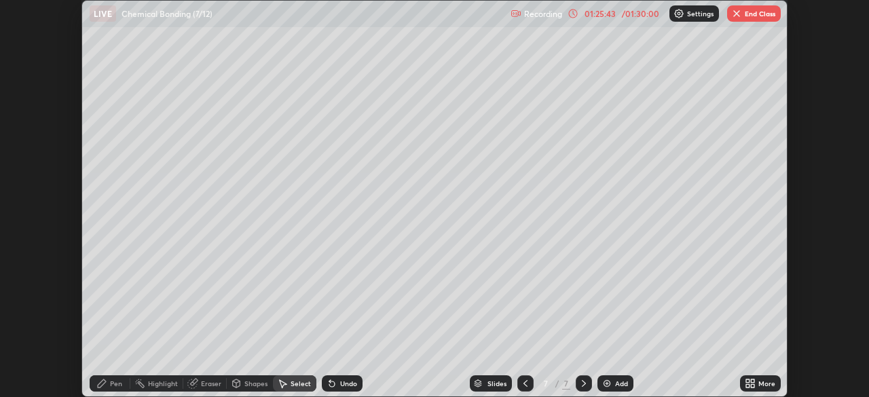
click at [759, 381] on div "More" at bounding box center [766, 383] width 17 height 7
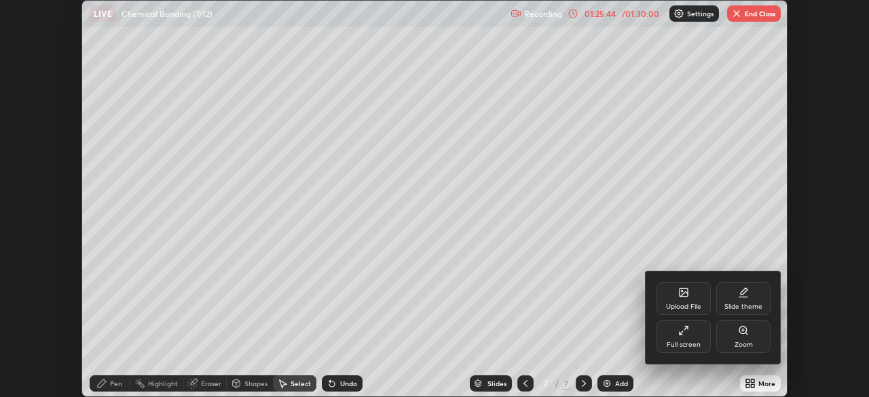
click at [684, 337] on div "Full screen" at bounding box center [684, 336] width 54 height 33
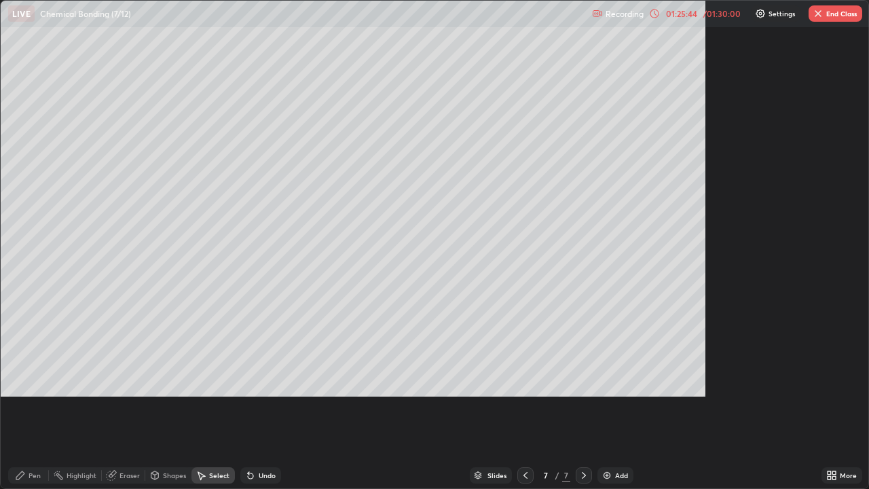
scroll to position [489, 869]
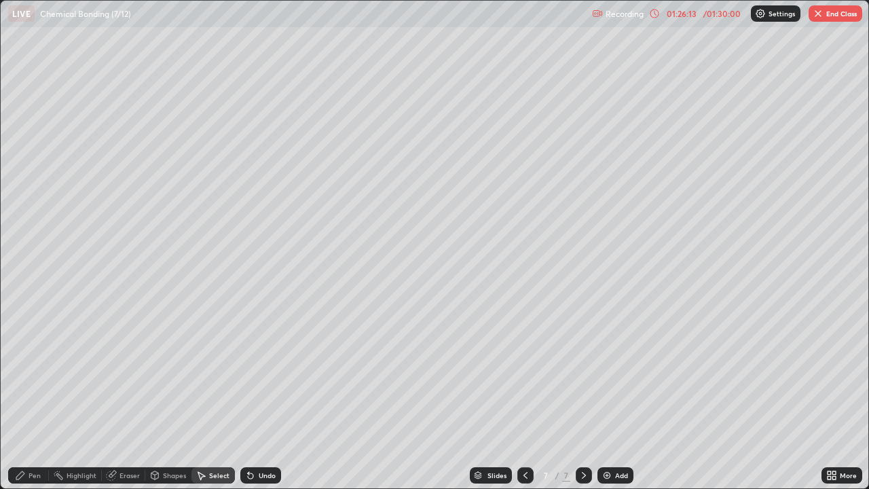
click at [130, 397] on div "Eraser" at bounding box center [129, 475] width 20 height 7
click at [259, 397] on div "Undo" at bounding box center [267, 475] width 17 height 7
click at [254, 397] on div "Undo" at bounding box center [260, 475] width 41 height 16
click at [248, 397] on icon at bounding box center [250, 475] width 5 height 5
click at [248, 397] on icon at bounding box center [248, 472] width 1 height 1
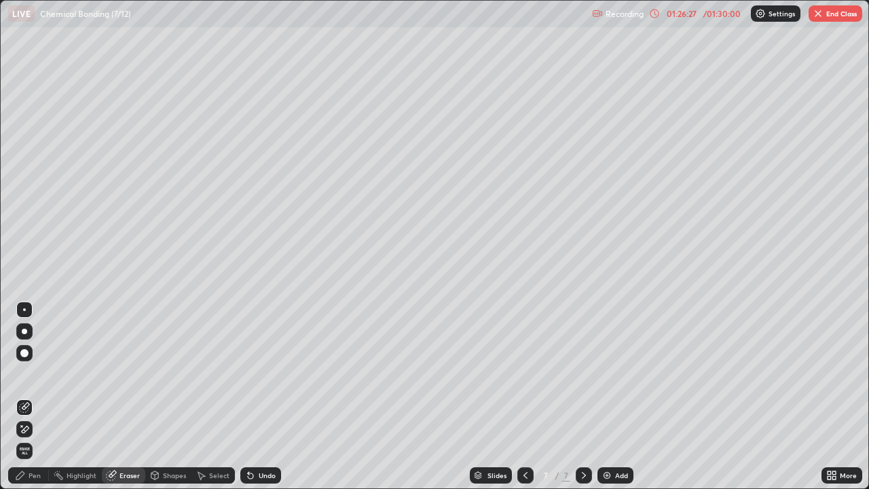
click at [211, 397] on div "Select" at bounding box center [219, 475] width 20 height 7
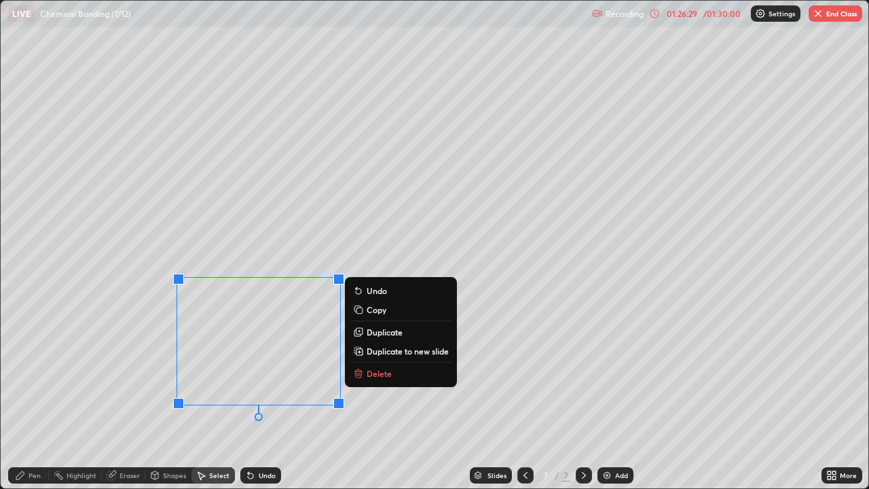
click at [369, 335] on p "Duplicate" at bounding box center [385, 332] width 36 height 11
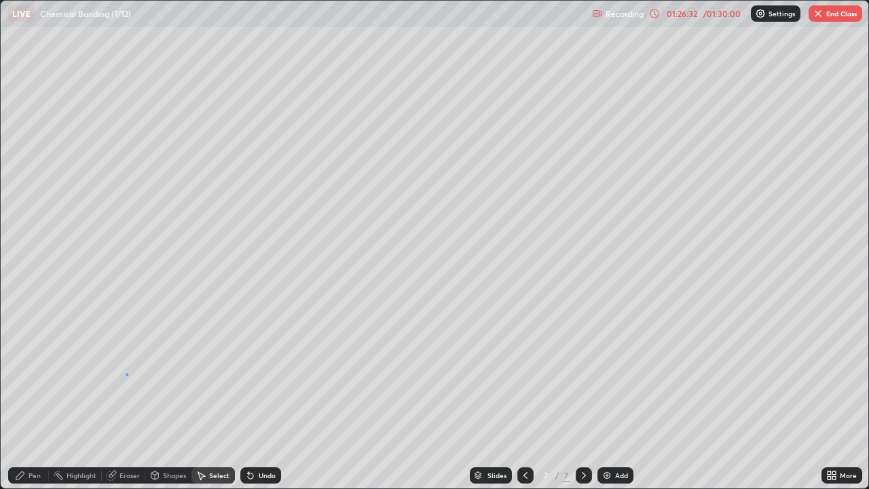
click at [126, 373] on div "0 ° Undo Copy Duplicate Duplicate to new slide Delete" at bounding box center [435, 244] width 868 height 487
click at [21, 397] on icon at bounding box center [20, 475] width 11 height 11
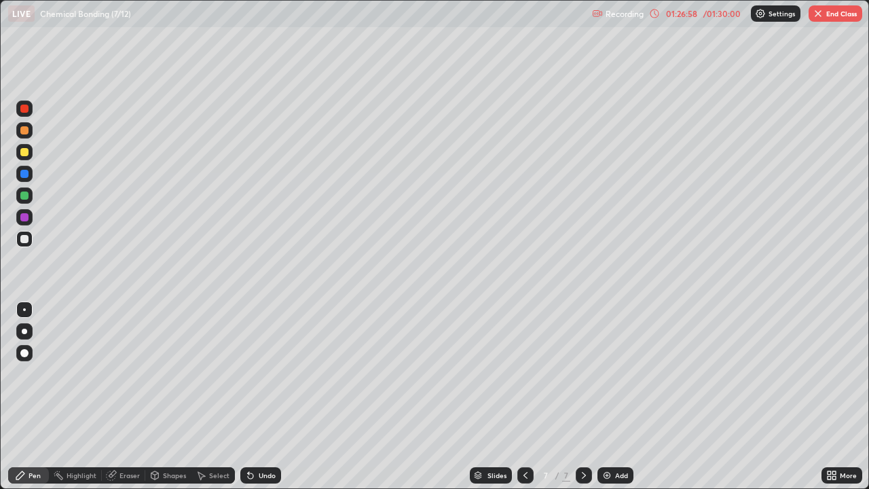
click at [26, 158] on div at bounding box center [24, 152] width 16 height 16
click at [259, 397] on div "Undo" at bounding box center [267, 475] width 17 height 7
click at [263, 397] on div "Undo" at bounding box center [267, 475] width 17 height 7
click at [266, 397] on div "Undo" at bounding box center [267, 475] width 17 height 7
click at [274, 397] on div "Undo" at bounding box center [260, 475] width 41 height 16
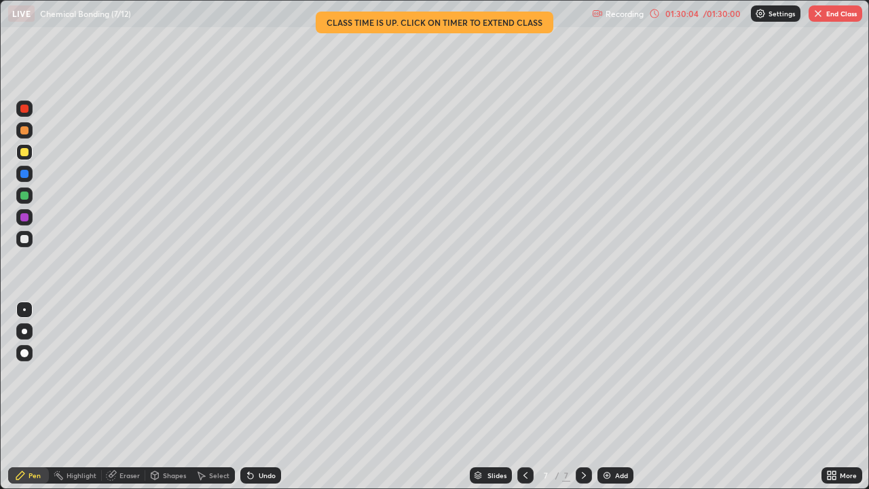
click at [688, 11] on div "01:30:04" at bounding box center [682, 14] width 38 height 8
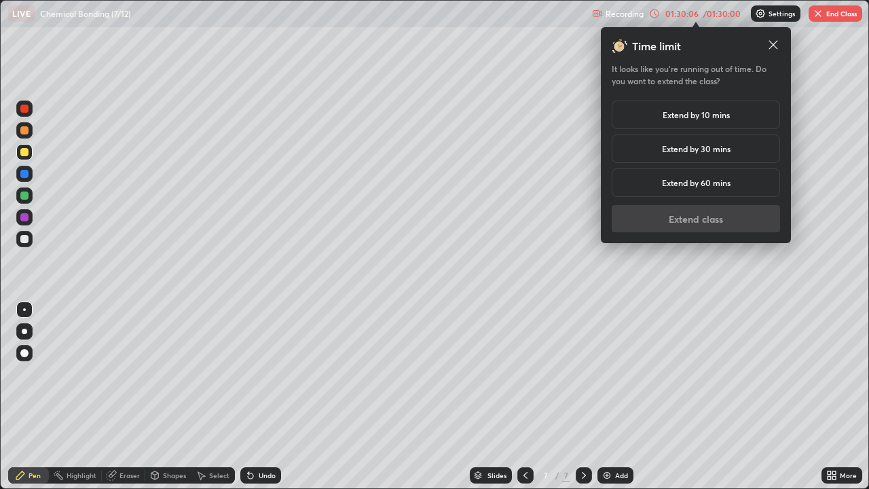
click at [709, 119] on h5 "Extend by 10 mins" at bounding box center [696, 115] width 67 height 12
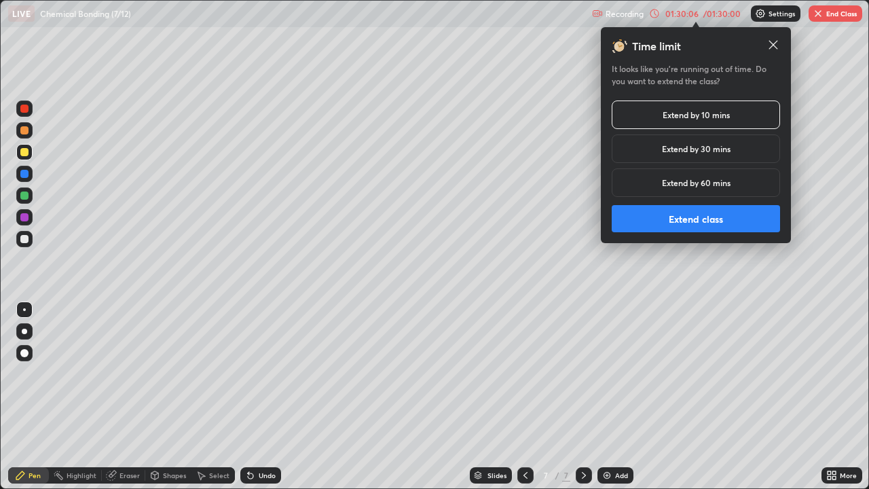
click at [701, 222] on button "Extend class" at bounding box center [696, 218] width 168 height 27
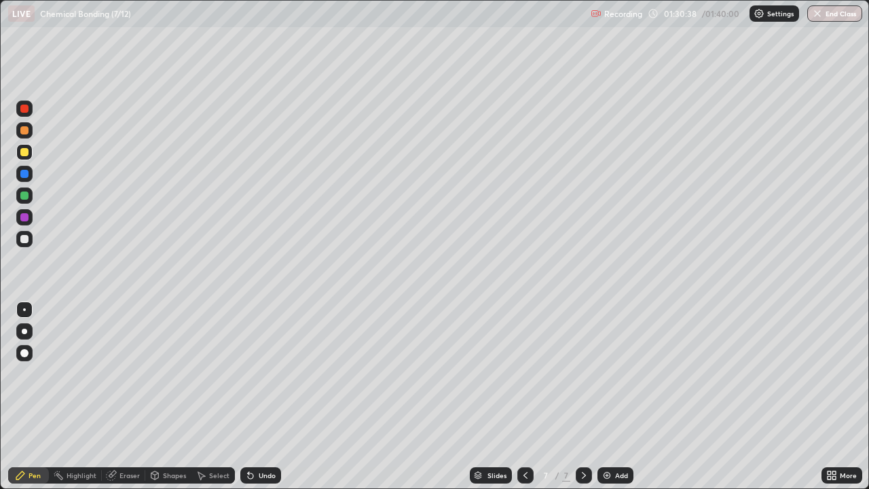
click at [24, 218] on div at bounding box center [24, 217] width 8 height 8
click at [28, 244] on div at bounding box center [24, 239] width 16 height 16
click at [26, 153] on div at bounding box center [24, 152] width 8 height 8
click at [248, 397] on icon at bounding box center [250, 475] width 5 height 5
click at [251, 397] on icon at bounding box center [250, 475] width 11 height 11
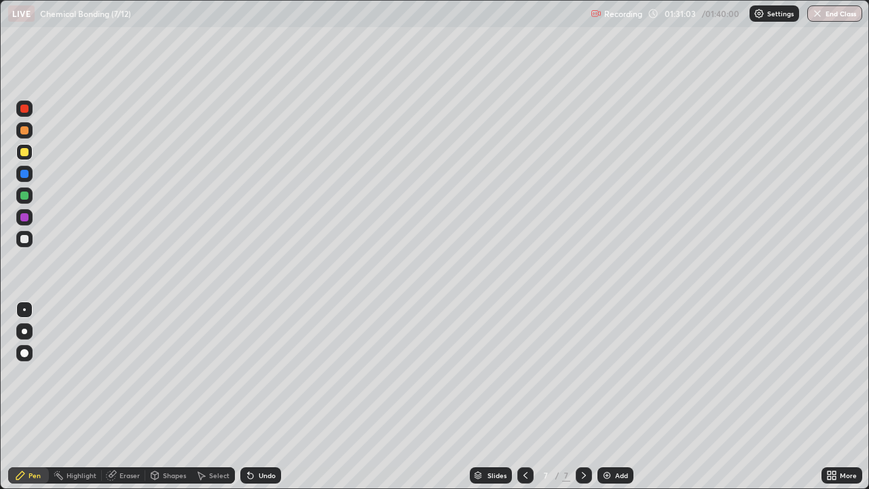
click at [250, 397] on icon at bounding box center [250, 475] width 5 height 5
click at [249, 397] on icon at bounding box center [250, 475] width 5 height 5
click at [248, 397] on icon at bounding box center [250, 475] width 5 height 5
click at [130, 397] on div "Eraser" at bounding box center [129, 475] width 20 height 7
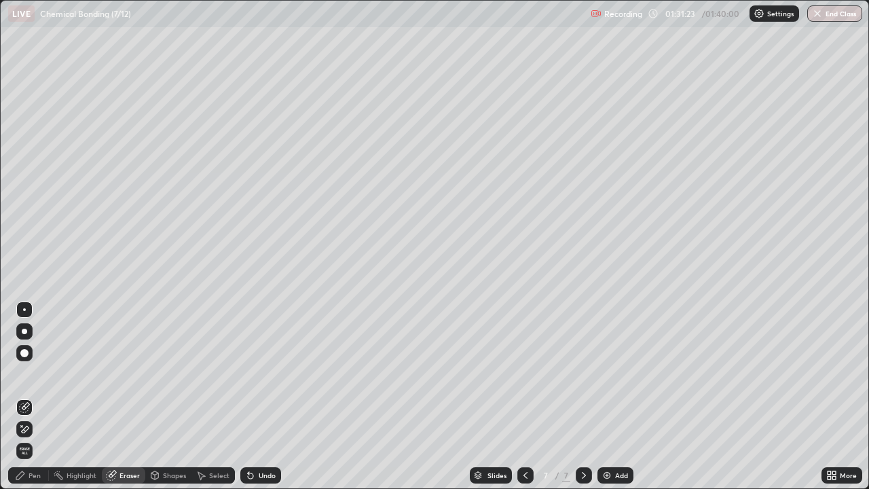
click at [32, 397] on div "Pen" at bounding box center [35, 475] width 12 height 7
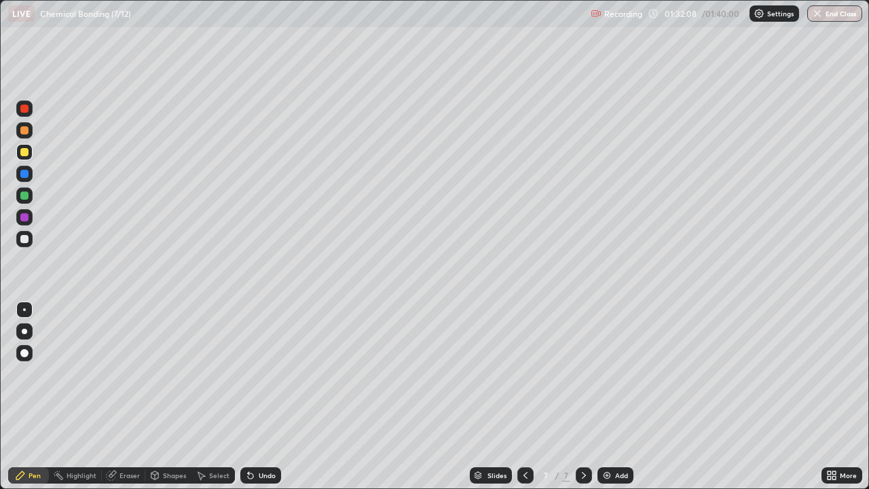
click at [170, 397] on div "Shapes" at bounding box center [174, 475] width 23 height 7
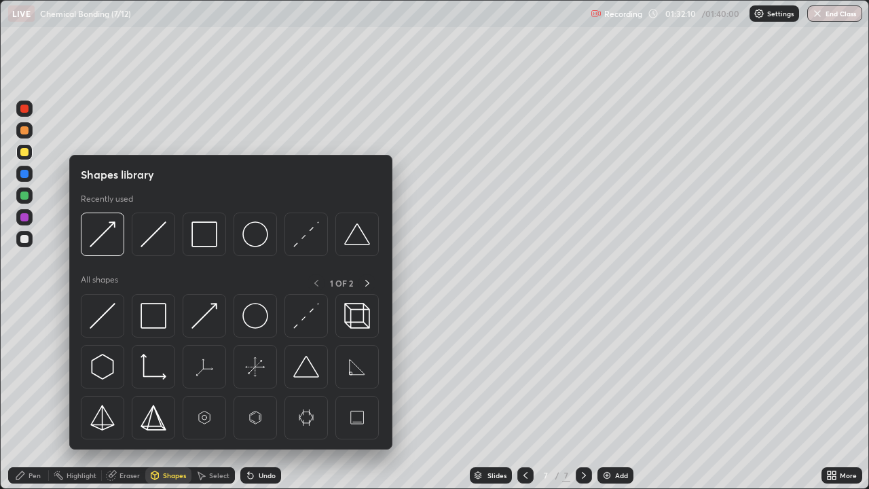
click at [301, 243] on img at bounding box center [306, 234] width 26 height 26
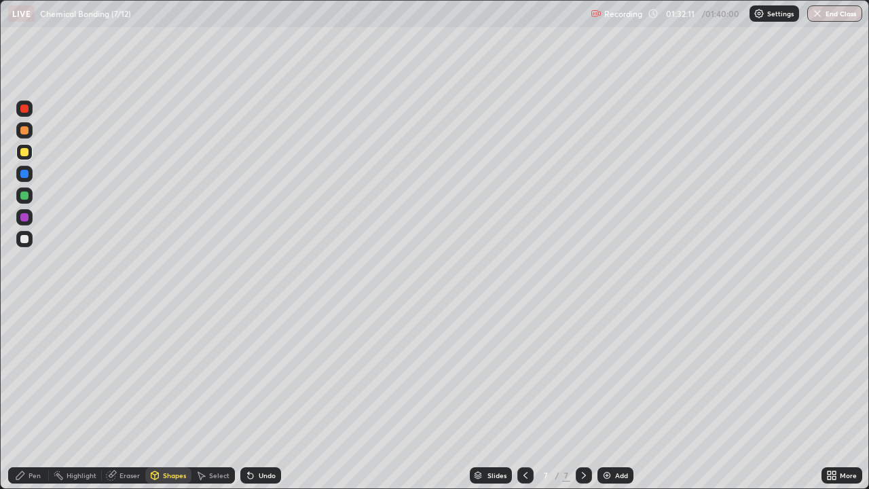
click at [26, 198] on div at bounding box center [24, 195] width 8 height 8
click at [39, 397] on div "Pen" at bounding box center [35, 475] width 12 height 7
click at [25, 232] on div at bounding box center [24, 239] width 16 height 16
click at [33, 164] on div at bounding box center [25, 174] width 22 height 22
click at [26, 152] on div at bounding box center [24, 152] width 8 height 8
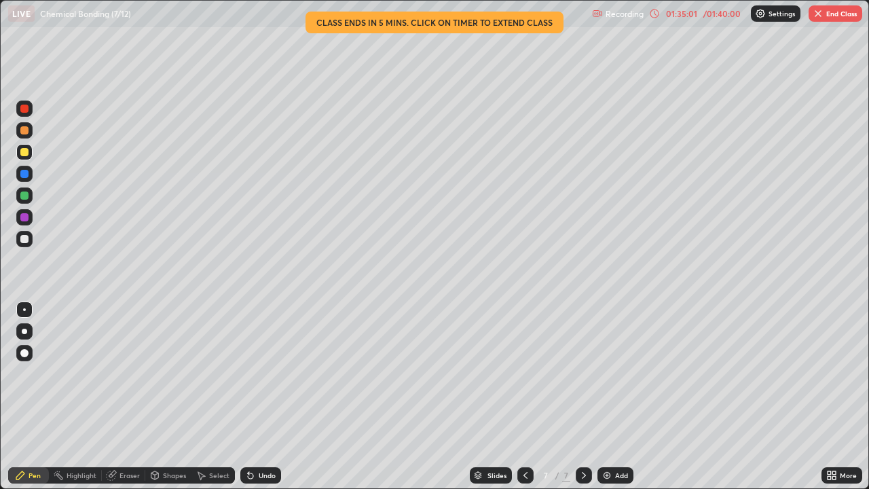
click at [170, 397] on div "Shapes" at bounding box center [168, 475] width 46 height 16
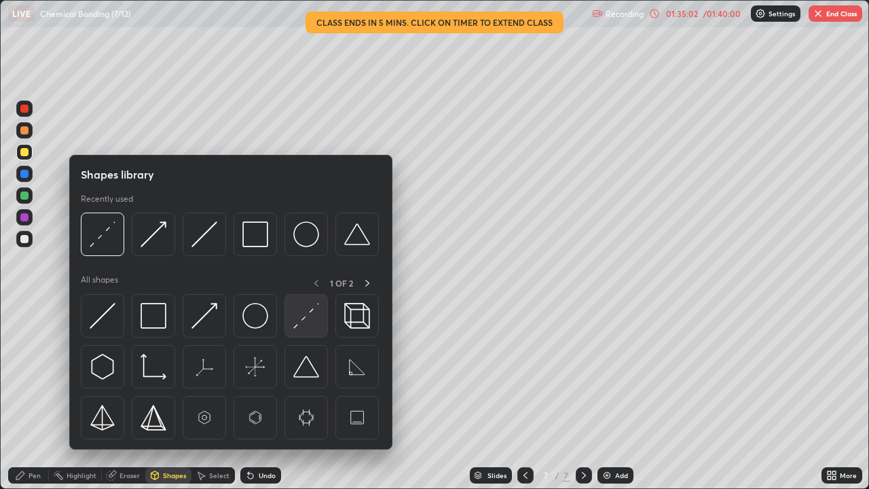
click at [297, 325] on img at bounding box center [306, 316] width 26 height 26
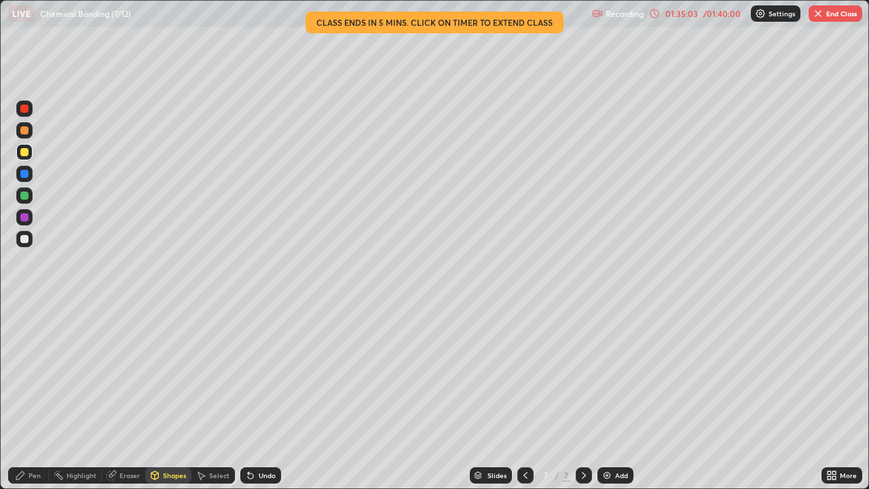
click at [24, 193] on div at bounding box center [24, 195] width 8 height 8
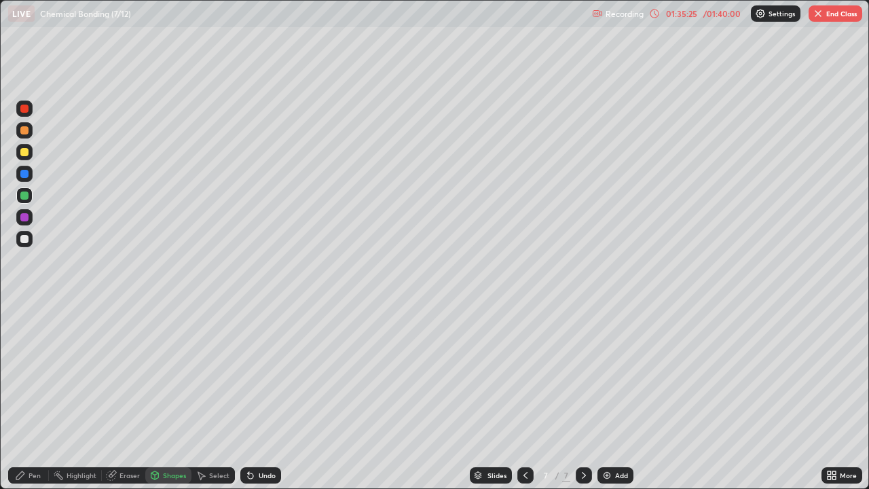
click at [26, 397] on icon at bounding box center [20, 475] width 11 height 11
click at [826, 14] on button "End Class" at bounding box center [836, 13] width 54 height 16
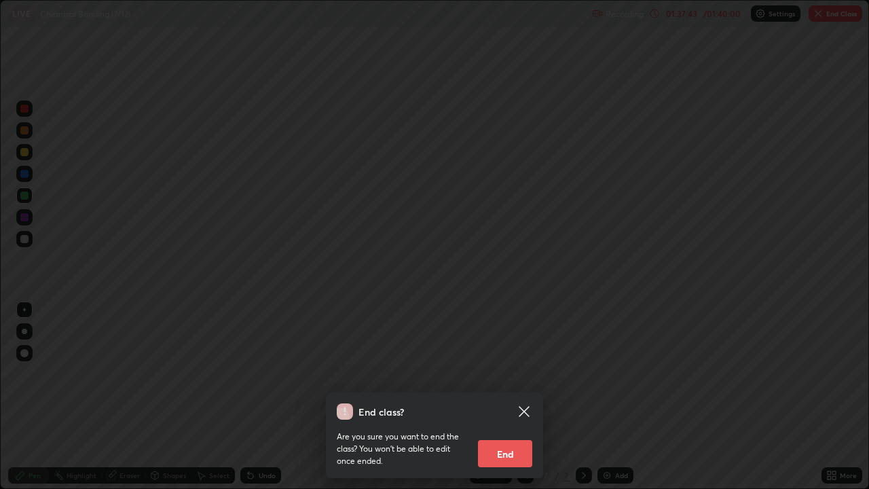
click at [516, 397] on button "End" at bounding box center [505, 453] width 54 height 27
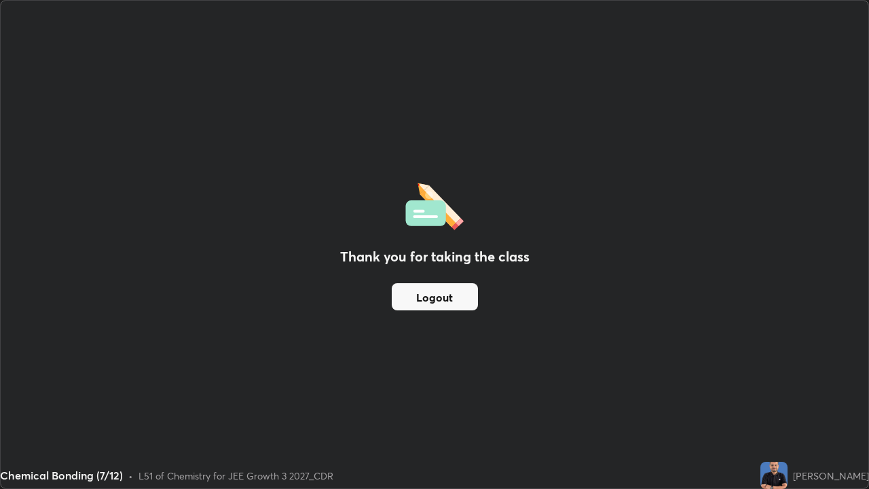
click at [455, 297] on button "Logout" at bounding box center [435, 296] width 86 height 27
